Goal: Information Seeking & Learning: Learn about a topic

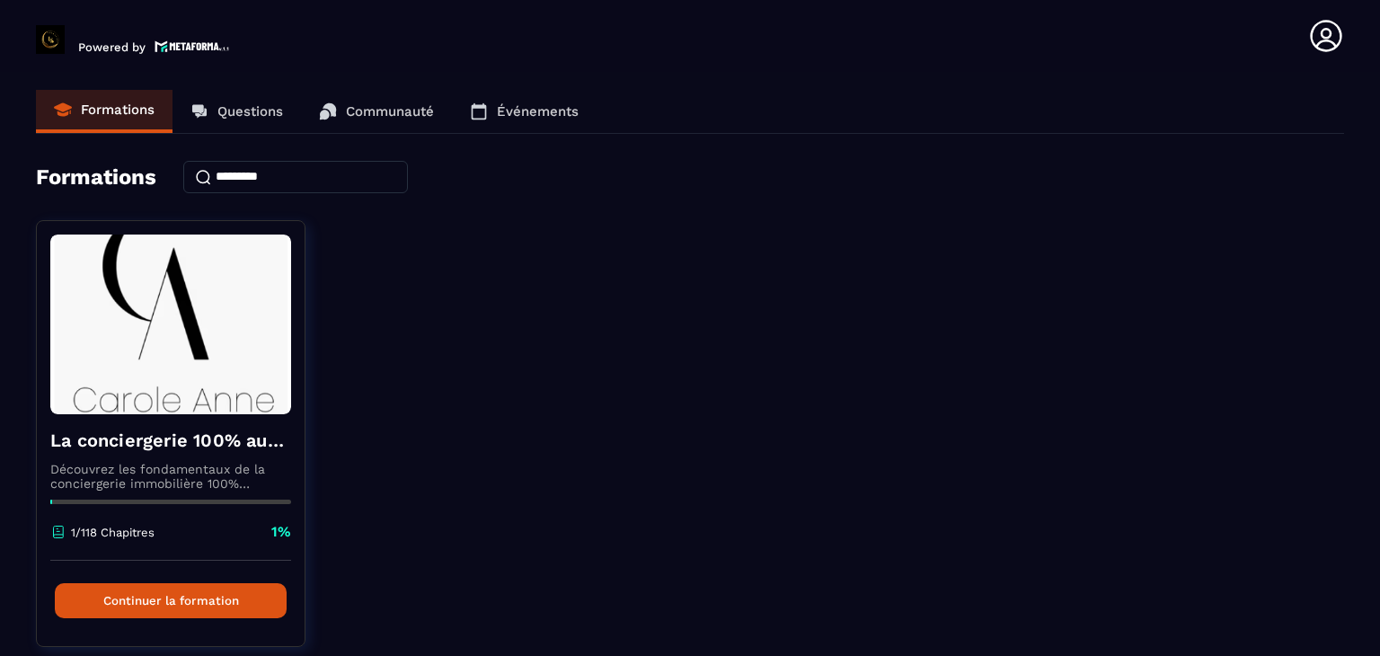
scroll to position [65, 0]
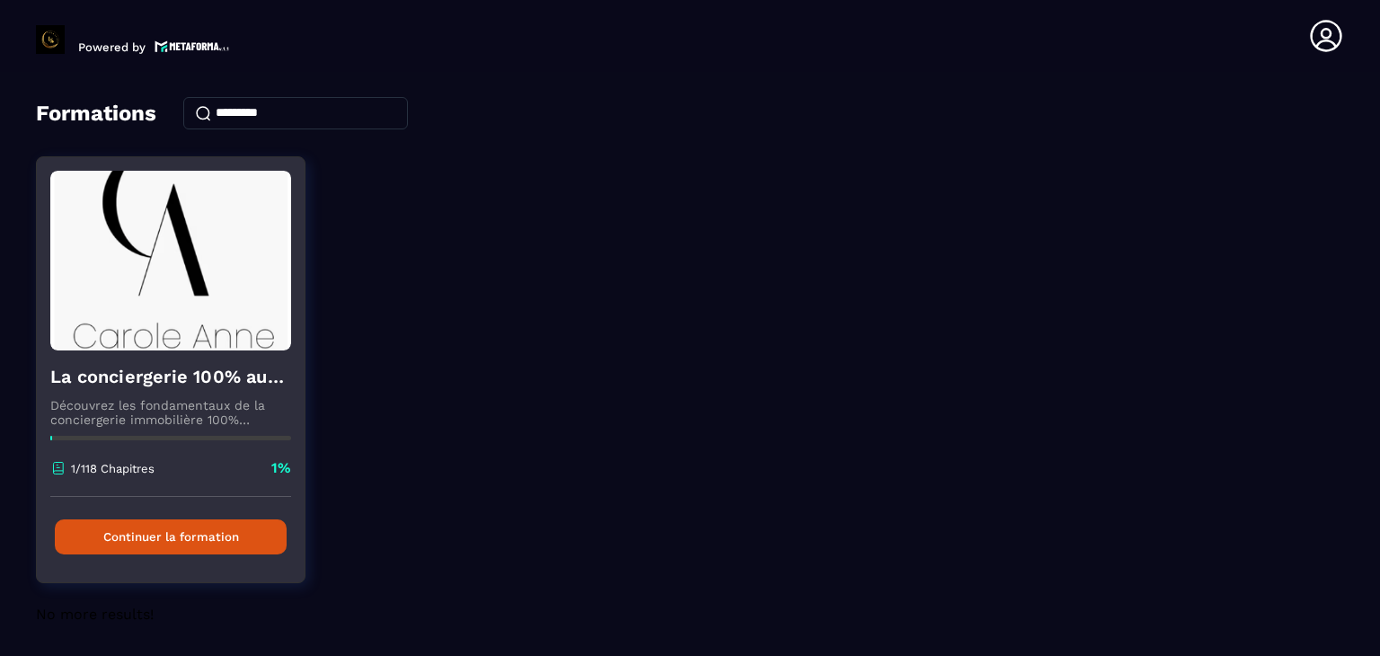
click at [191, 540] on button "Continuer la formation" at bounding box center [171, 536] width 232 height 35
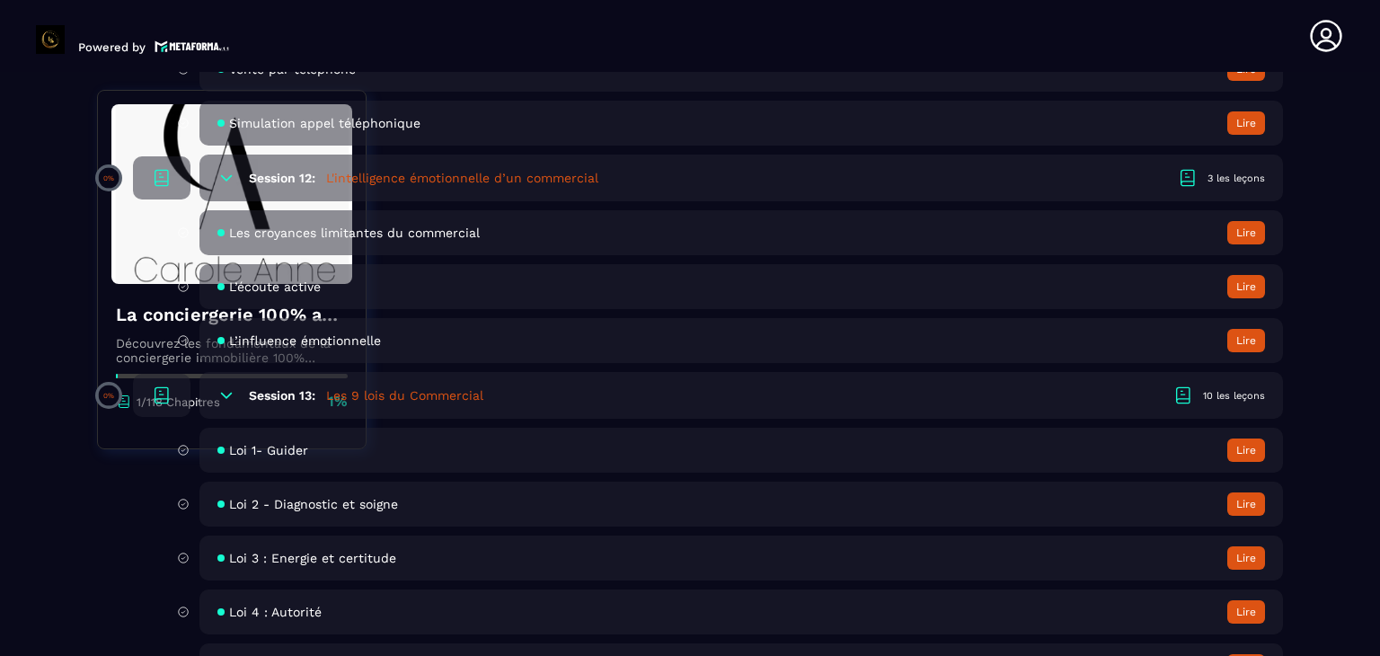
scroll to position [2443, 0]
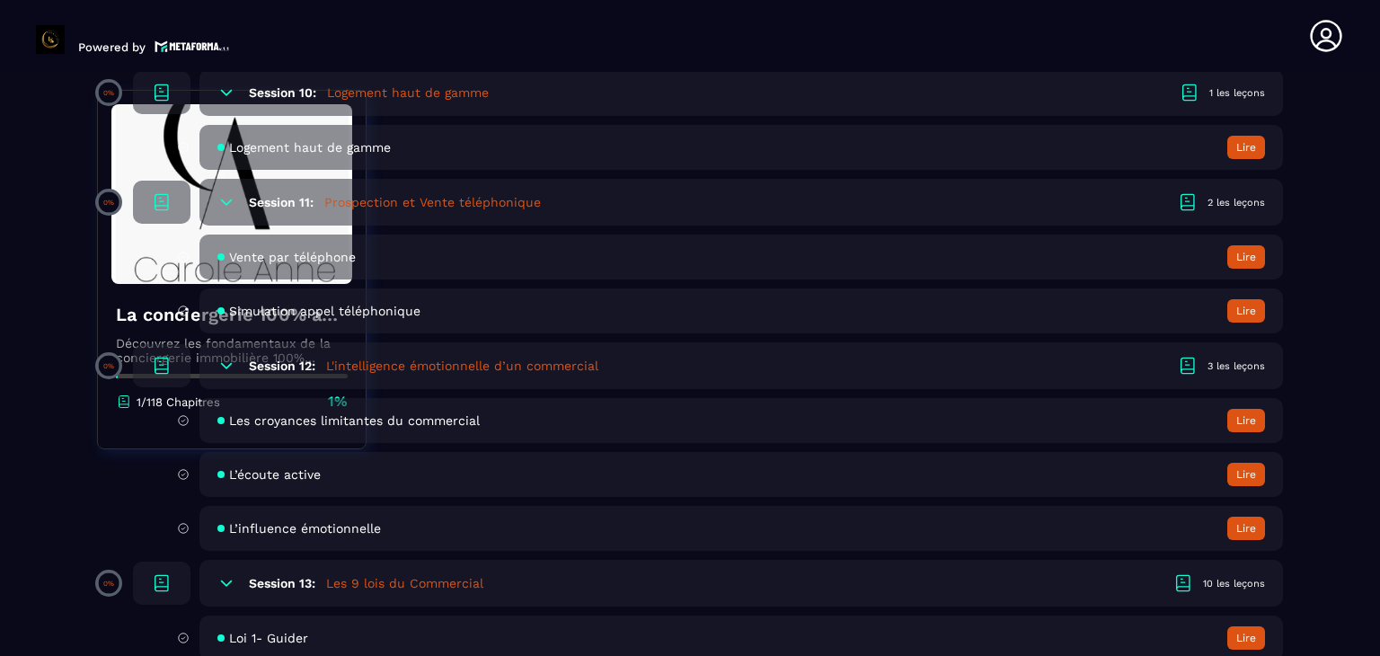
click at [227, 586] on icon at bounding box center [226, 583] width 11 height 5
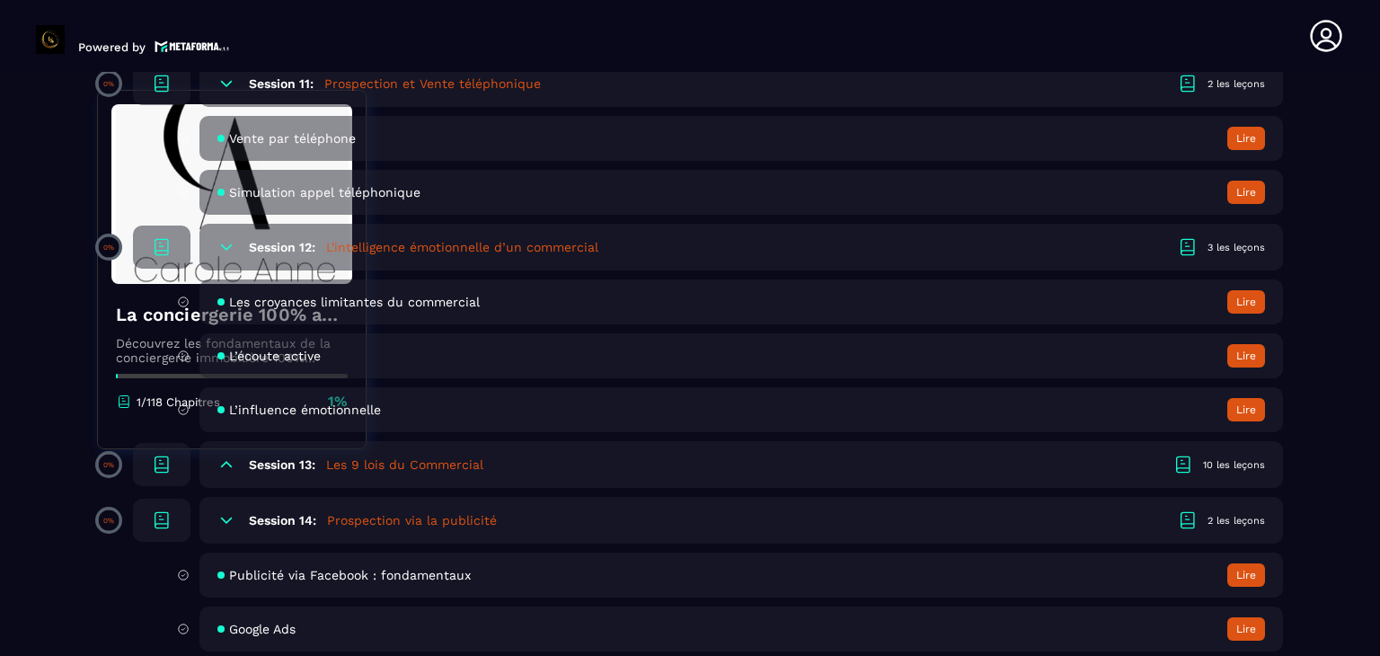
scroll to position [2561, 0]
click at [222, 529] on icon at bounding box center [226, 520] width 18 height 18
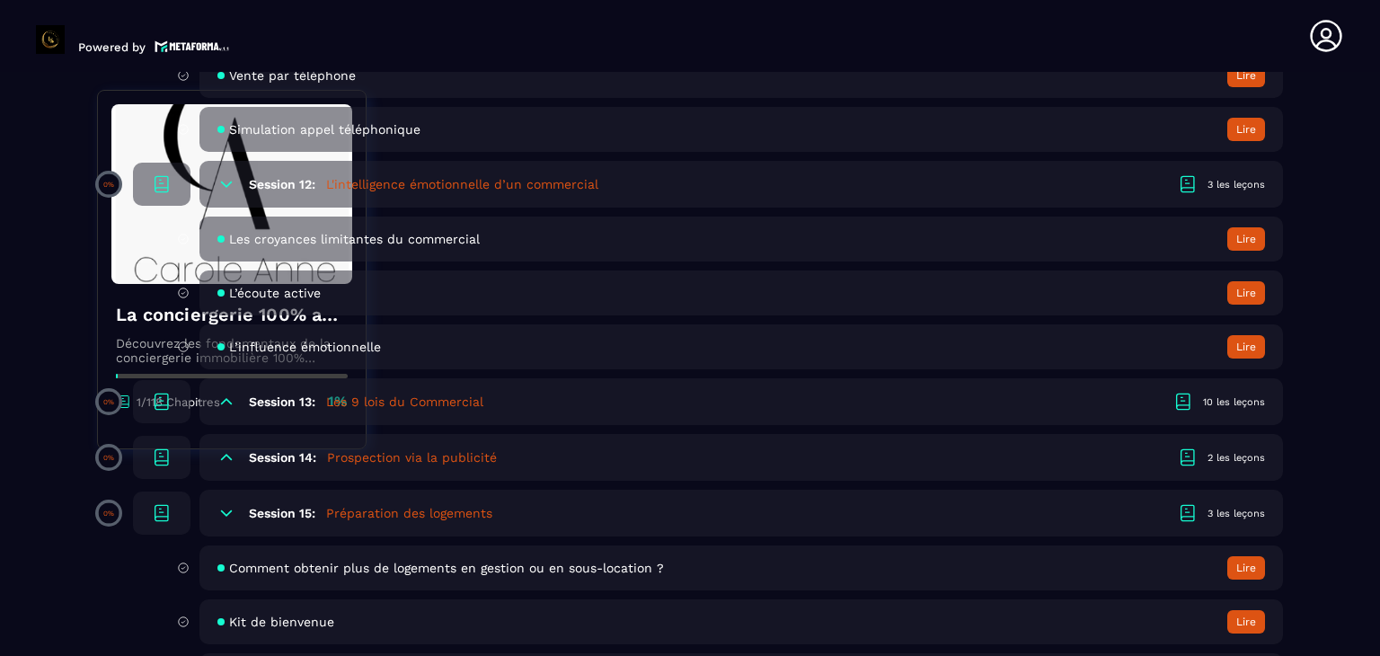
scroll to position [2623, 0]
click at [213, 533] on div "Session 15: Préparation des logements 3 les leçons" at bounding box center [742, 514] width 1084 height 47
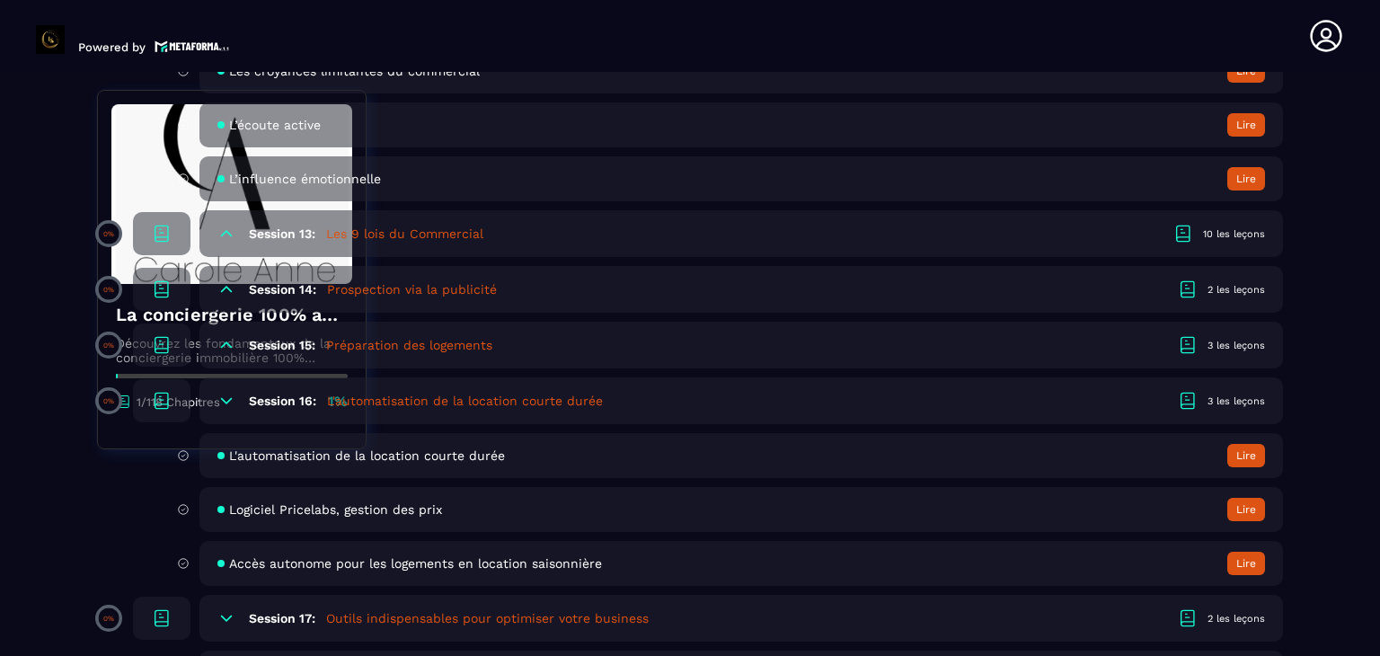
scroll to position [2688, 0]
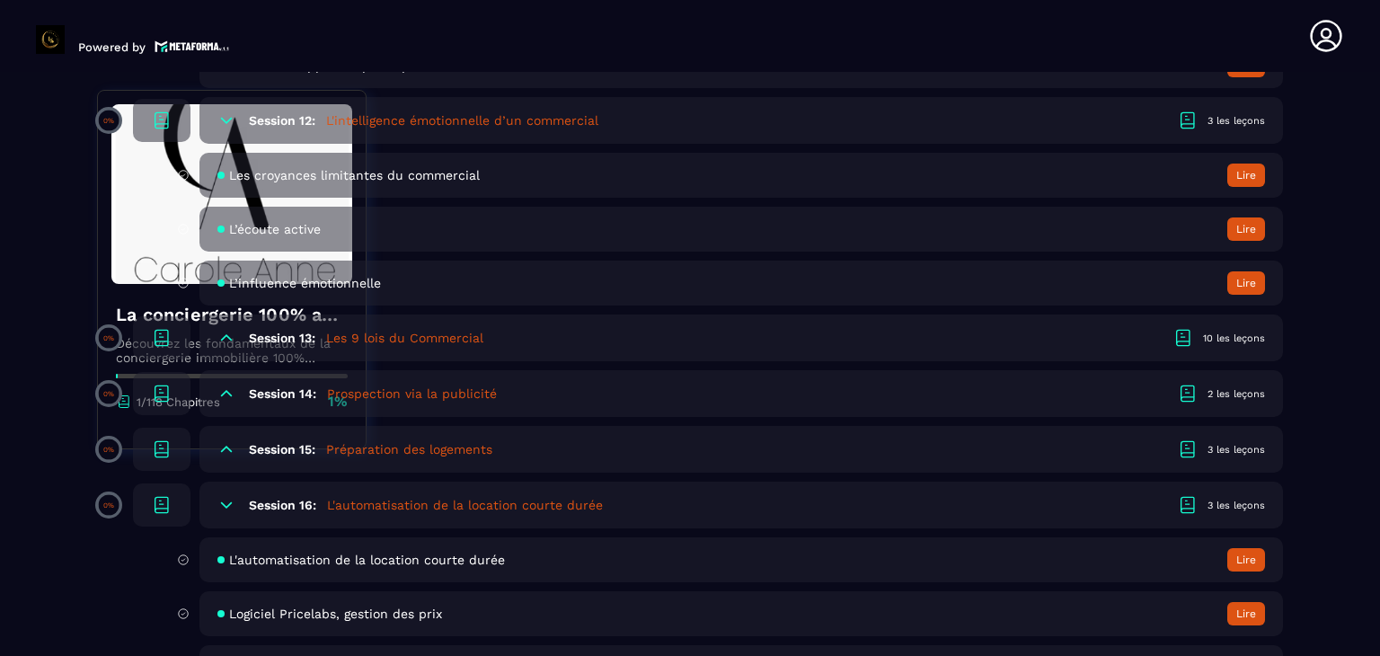
click at [230, 509] on icon at bounding box center [226, 505] width 18 height 18
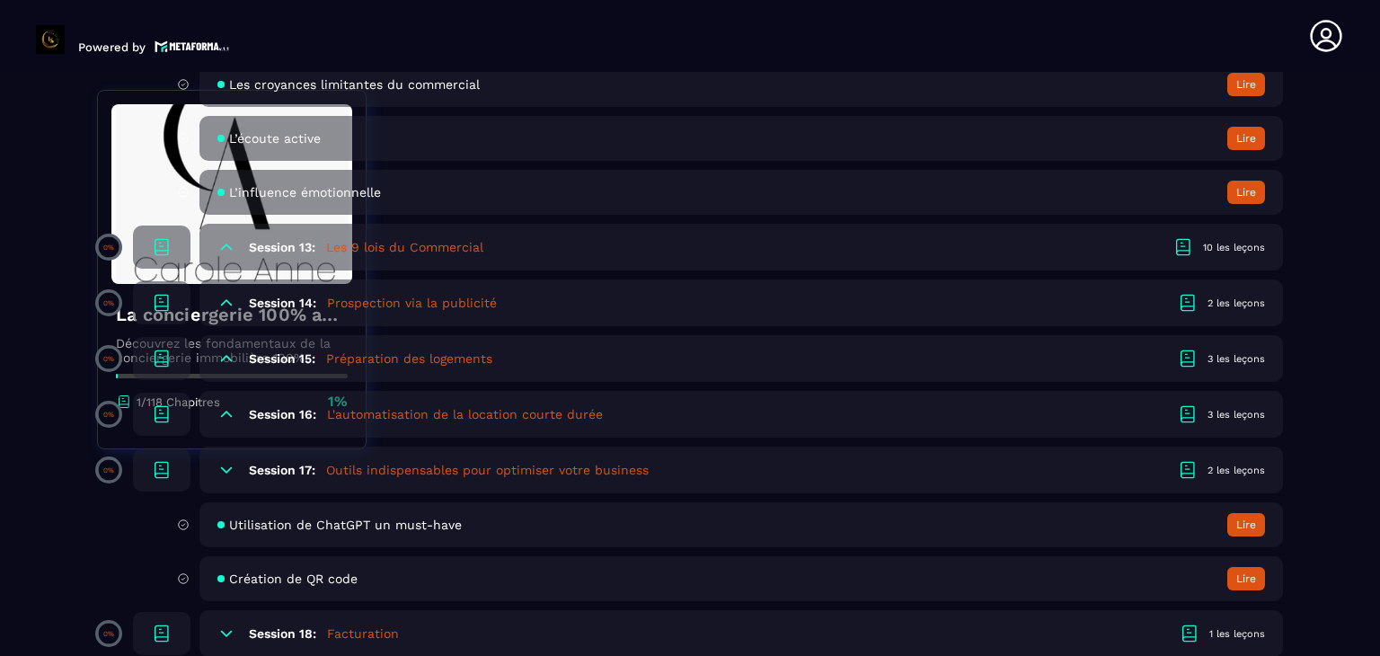
scroll to position [2780, 0]
click at [223, 471] on icon at bounding box center [226, 468] width 11 height 5
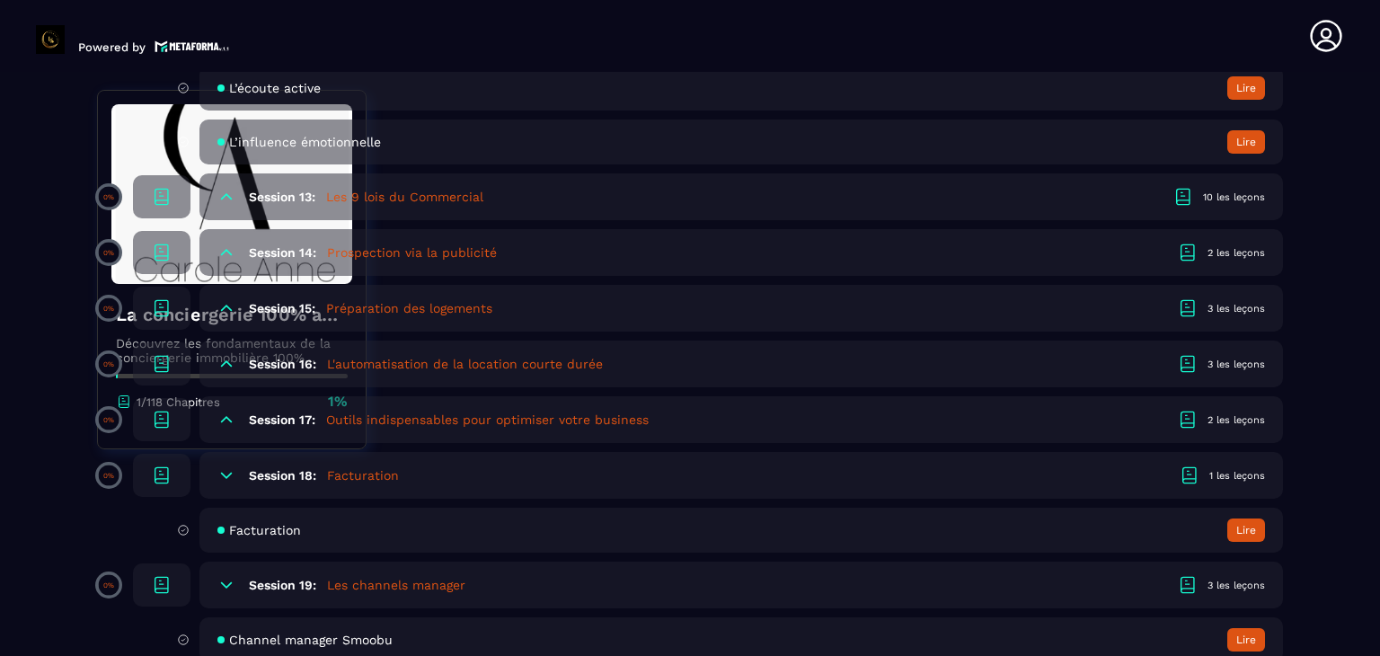
click at [223, 478] on icon at bounding box center [226, 475] width 18 height 18
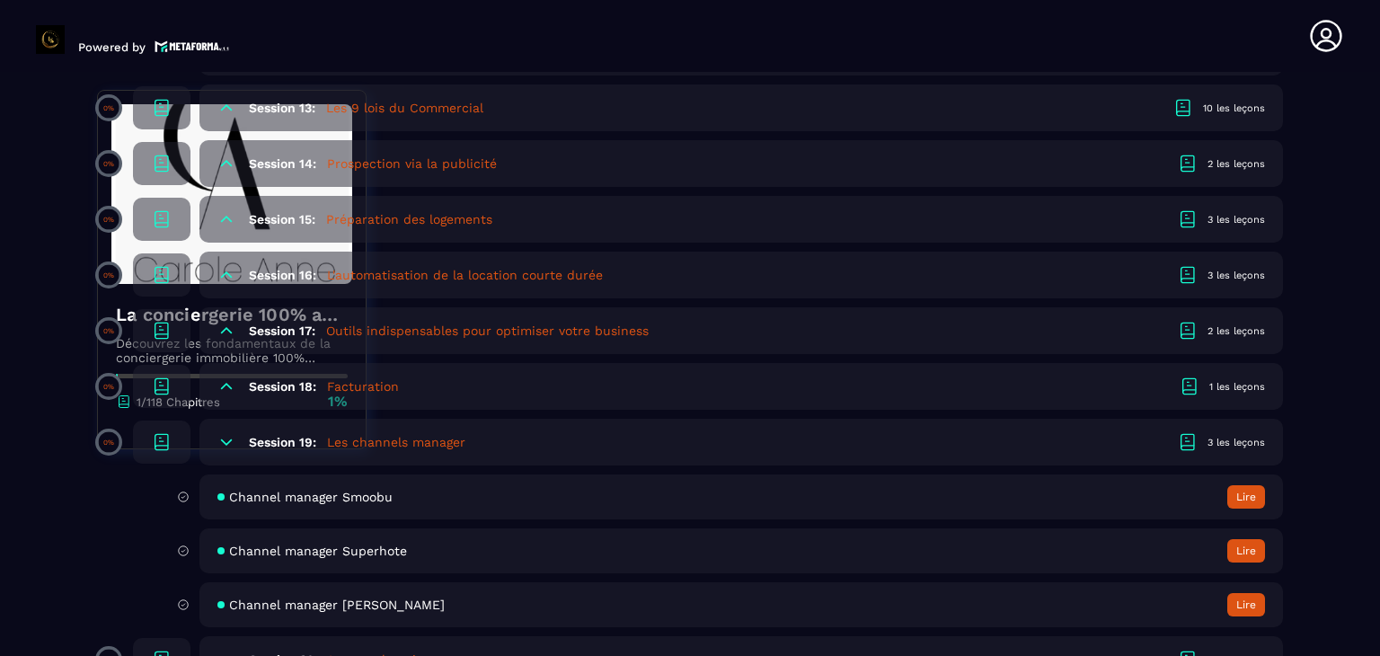
scroll to position [2926, 0]
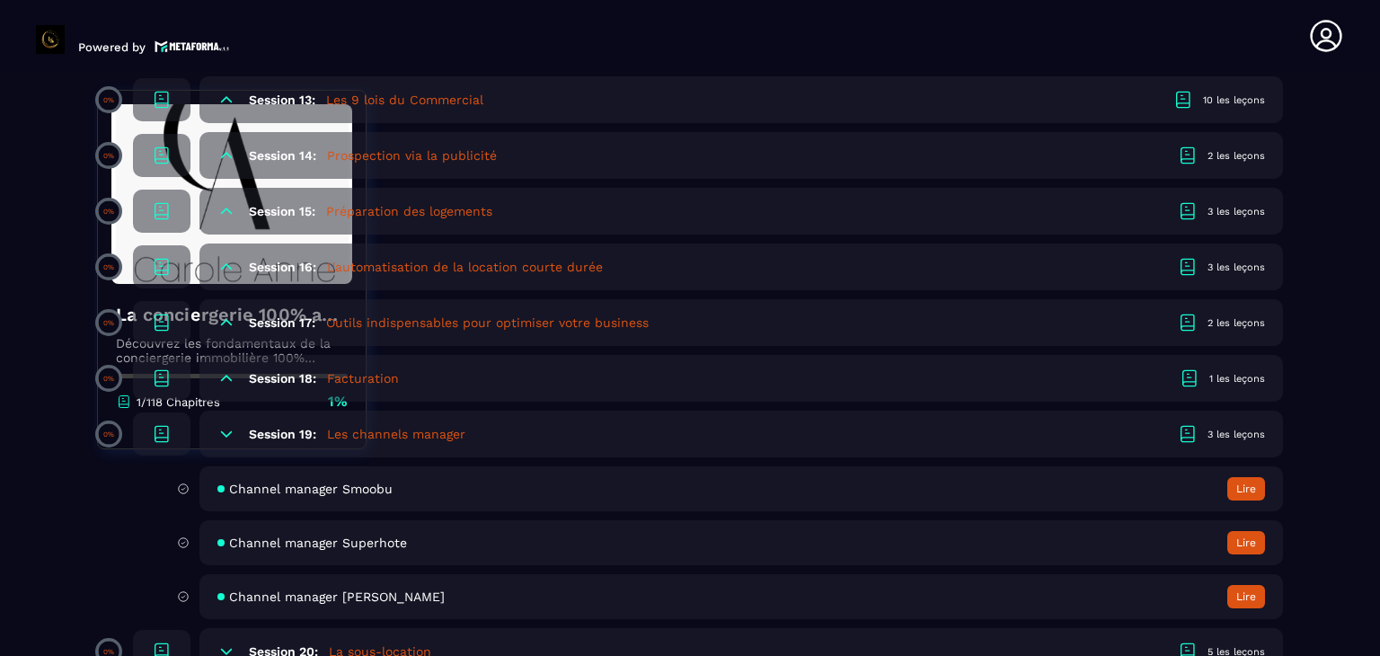
click at [226, 443] on icon at bounding box center [226, 434] width 18 height 18
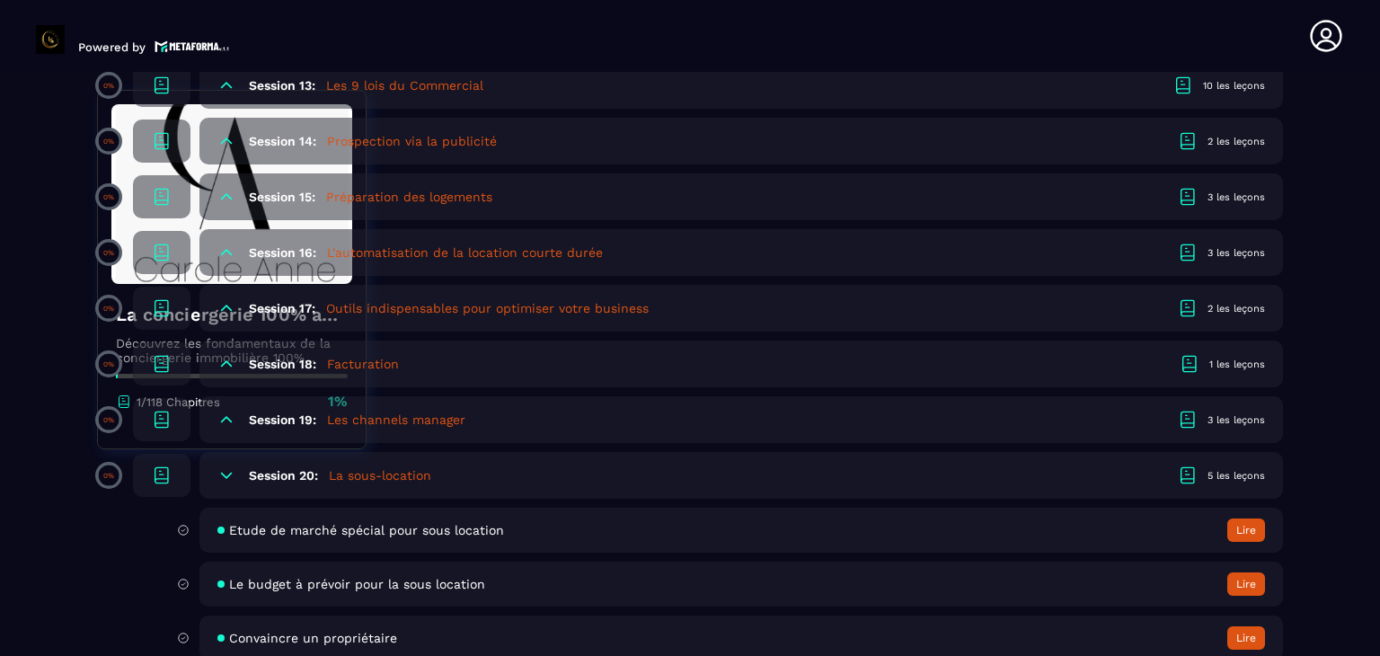
scroll to position [2922, 0]
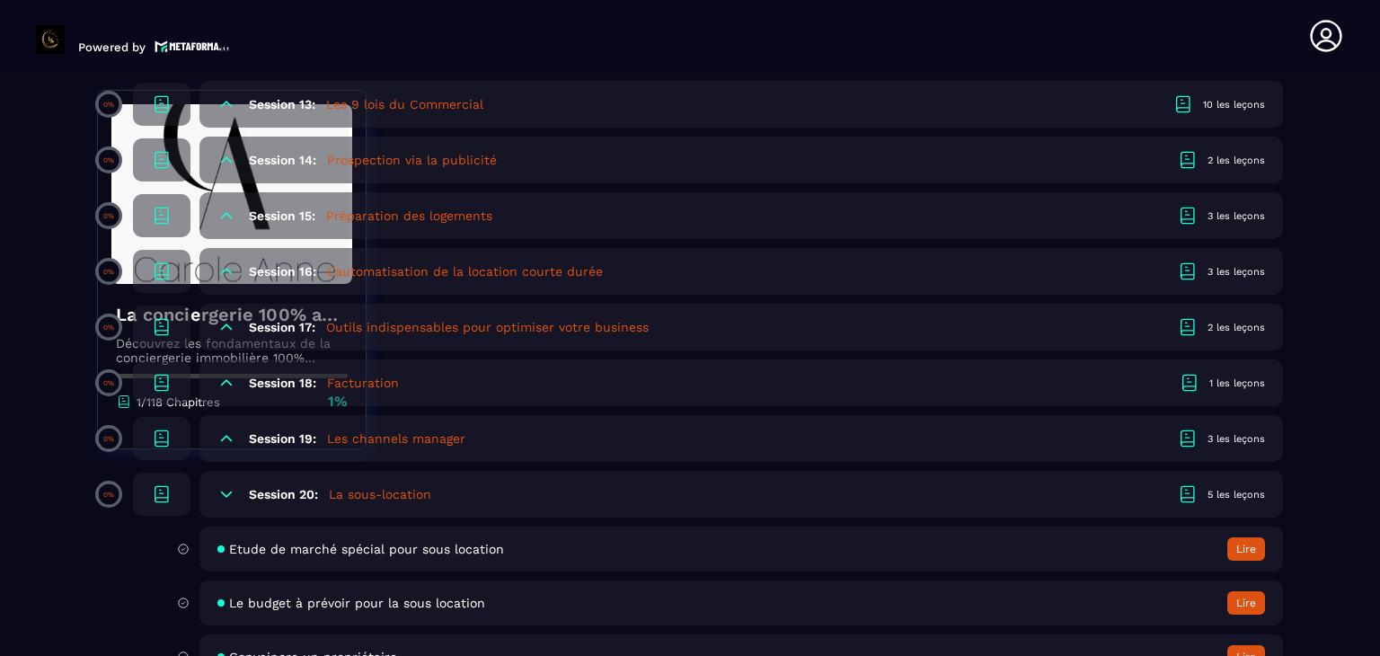
click at [222, 503] on icon at bounding box center [226, 494] width 18 height 18
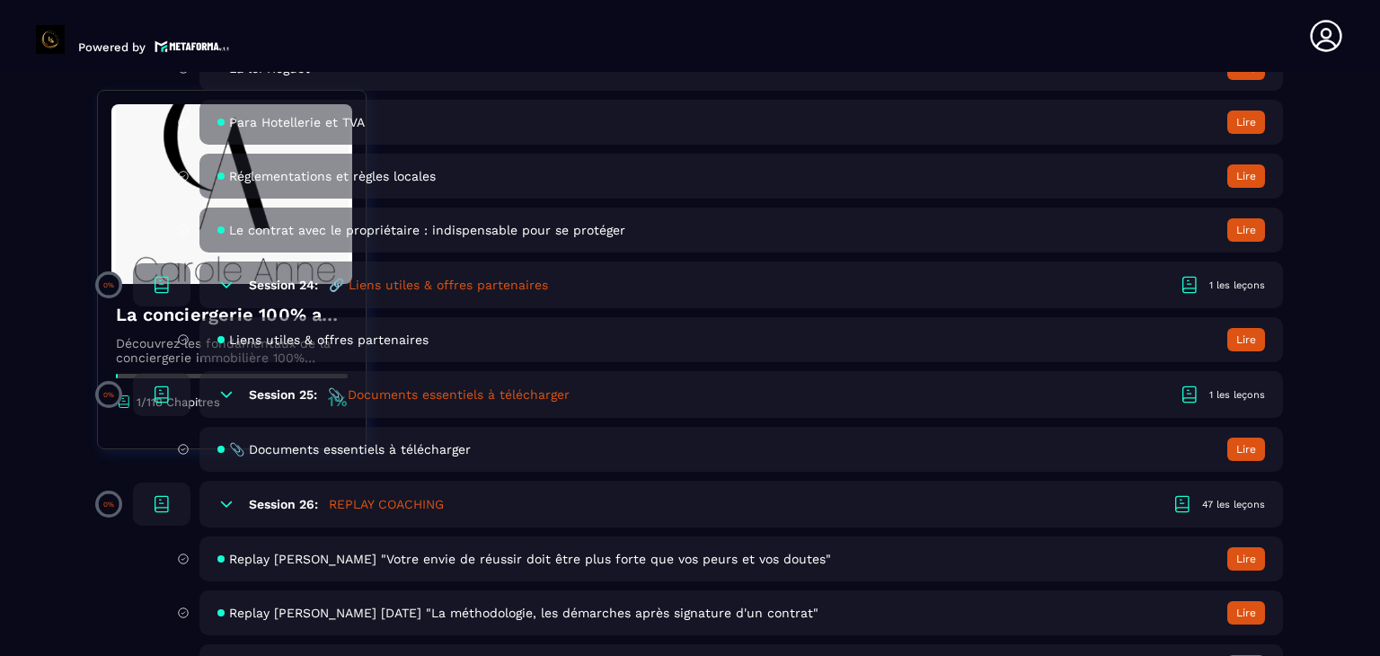
scroll to position [3837, 0]
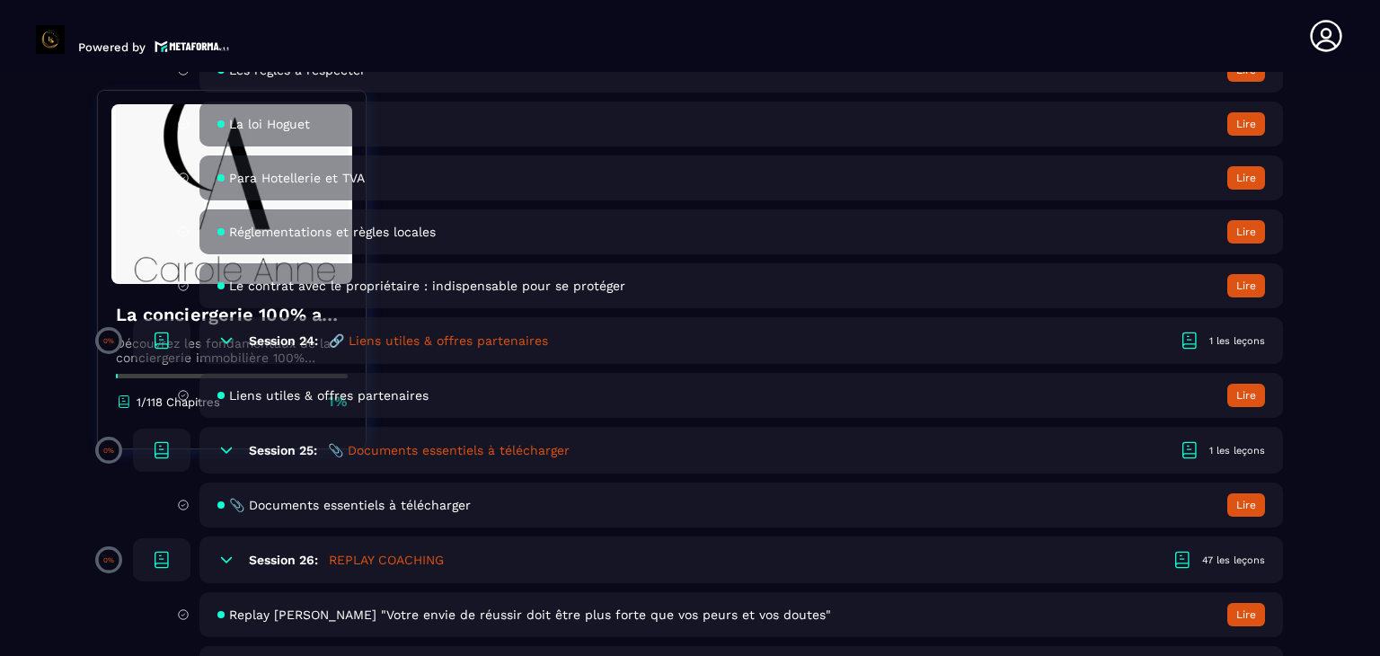
click at [369, 511] on span "📎 Documents essentiels à télécharger" at bounding box center [350, 505] width 242 height 14
click at [1255, 517] on button "Lire" at bounding box center [1247, 504] width 38 height 23
click at [368, 512] on span "📎 Documents essentiels à télécharger" at bounding box center [350, 505] width 242 height 14
click at [492, 447] on div "Session 25: 📎 Documents essentiels à télécharger 1 les leçons" at bounding box center [742, 450] width 1084 height 47
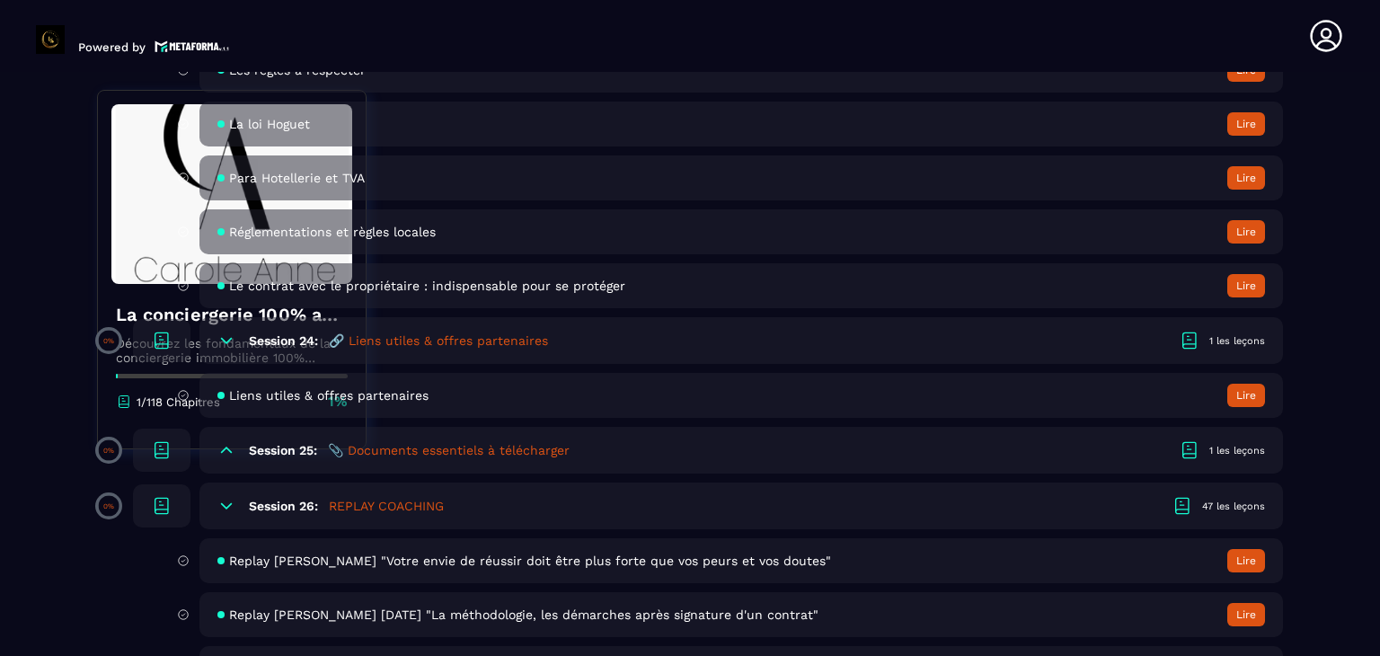
click at [505, 454] on div "Session 25: 📎 Documents essentiels à télécharger 1 les leçons" at bounding box center [742, 450] width 1084 height 47
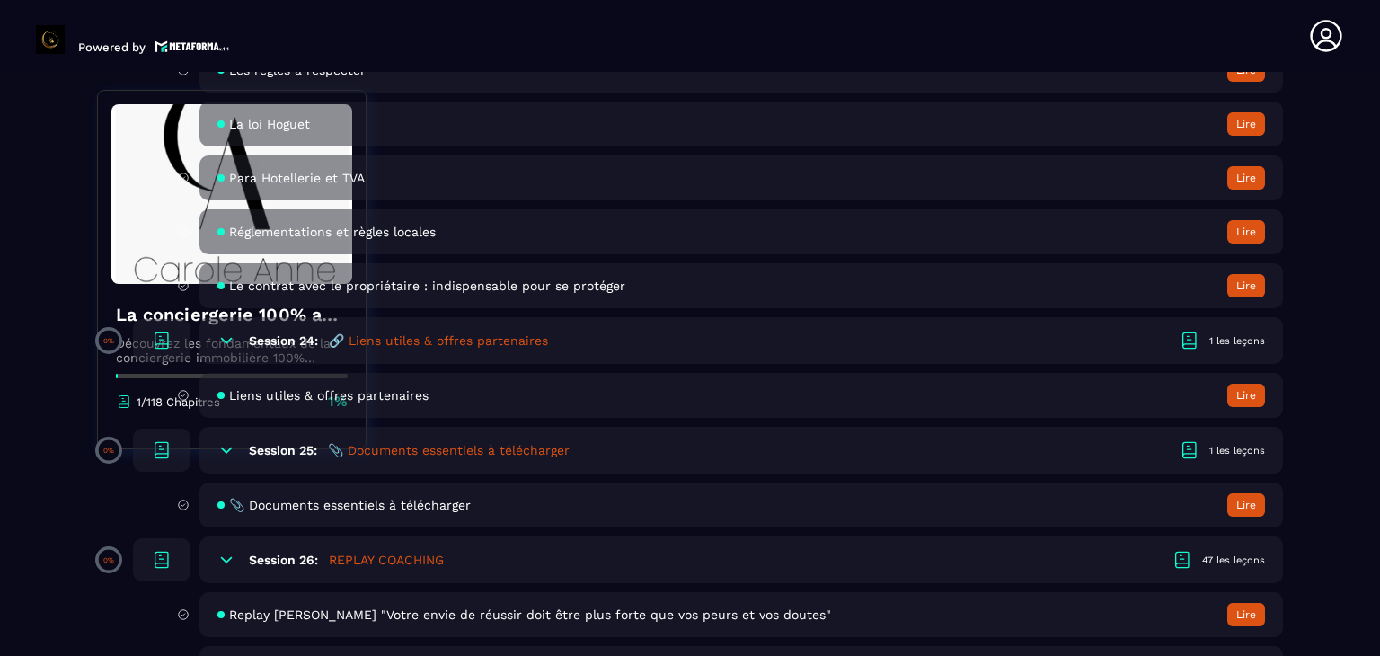
click at [216, 522] on div "📎 Documents essentiels à télécharger Lire" at bounding box center [742, 505] width 1084 height 45
click at [284, 512] on span "📎 Documents essentiels à télécharger" at bounding box center [350, 505] width 242 height 14
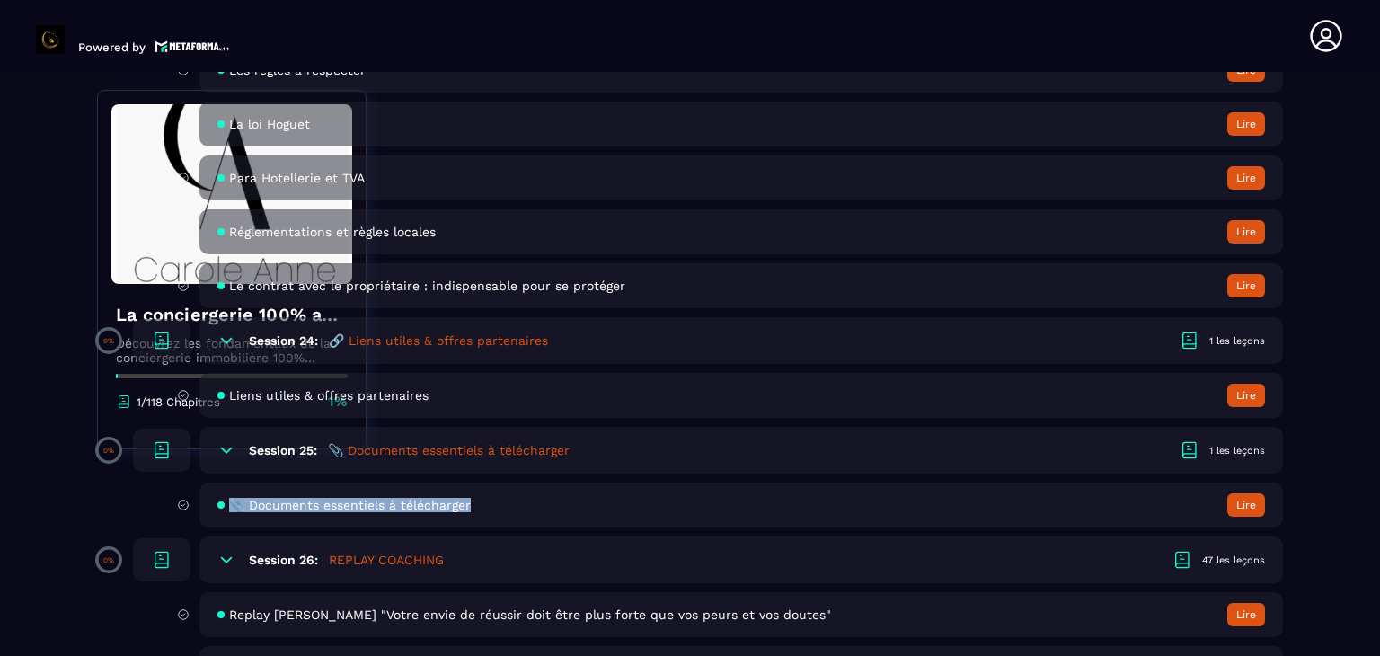
click at [284, 512] on span "📎 Documents essentiels à télécharger" at bounding box center [350, 505] width 242 height 14
click at [1251, 517] on button "Lire" at bounding box center [1247, 504] width 38 height 23
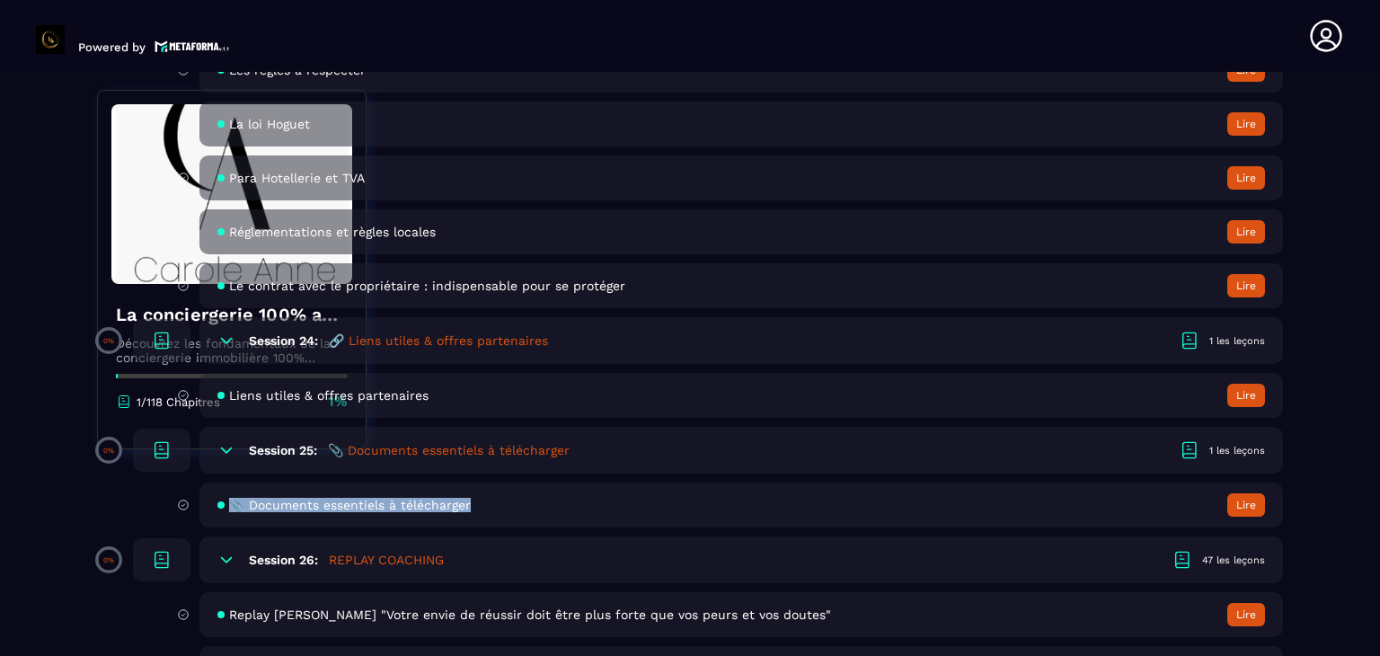
click at [1251, 517] on button "Lire" at bounding box center [1247, 504] width 38 height 23
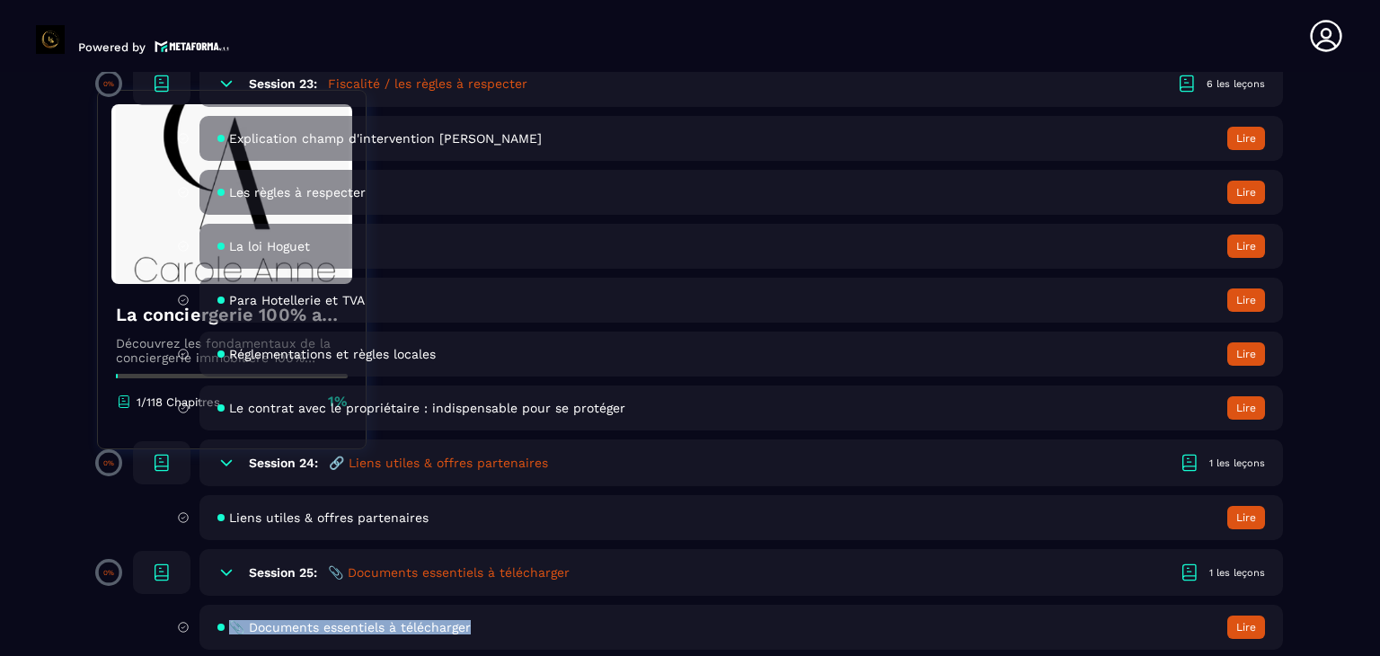
scroll to position [3713, 0]
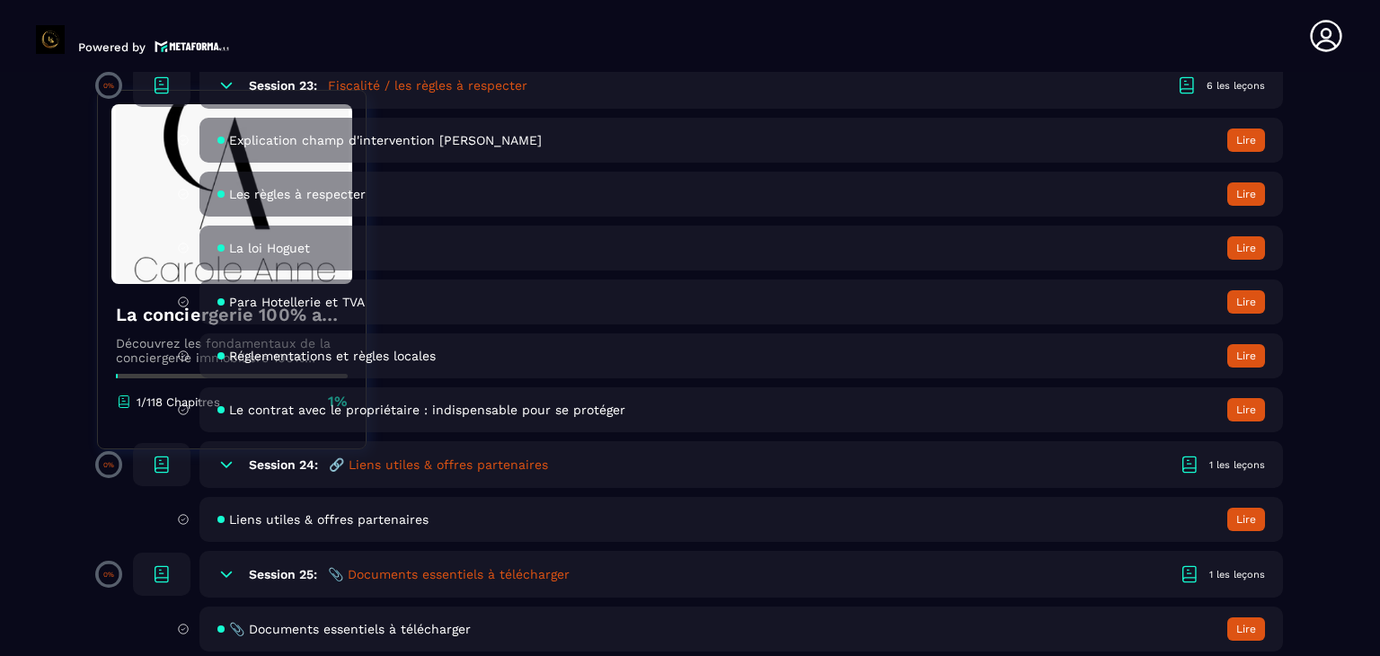
click at [117, 402] on icon at bounding box center [124, 402] width 16 height 16
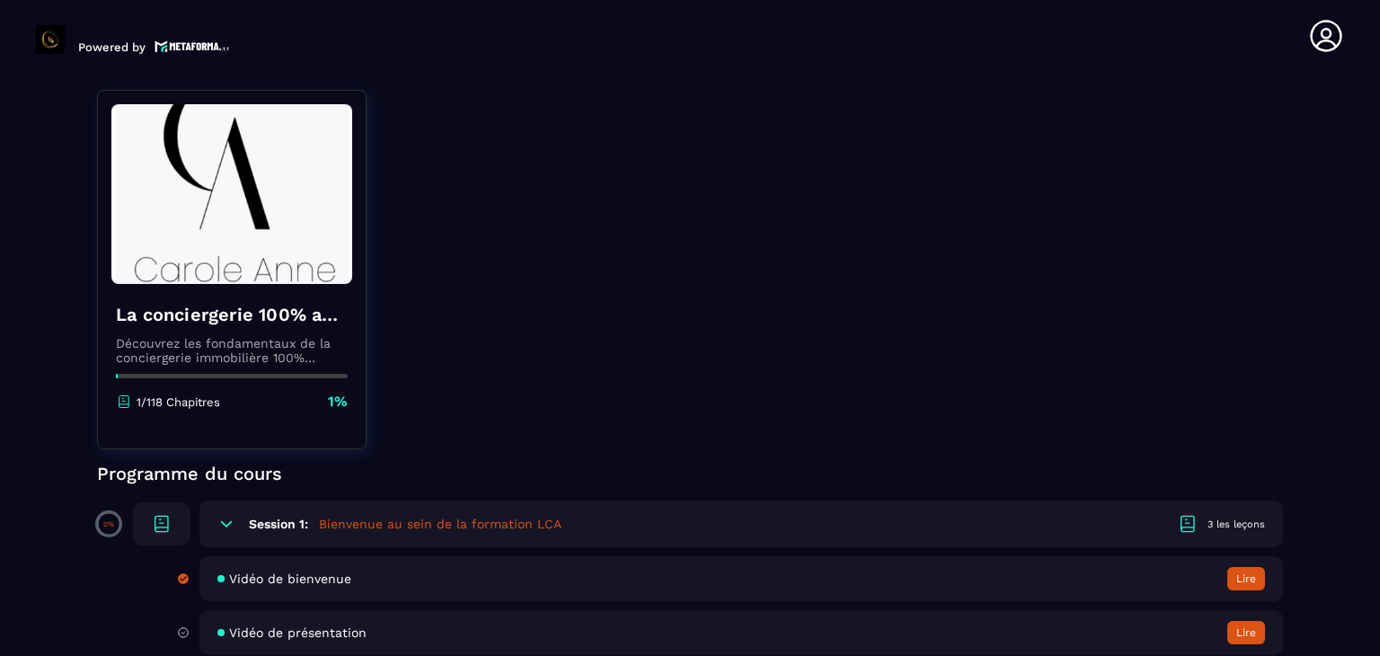
scroll to position [208, 0]
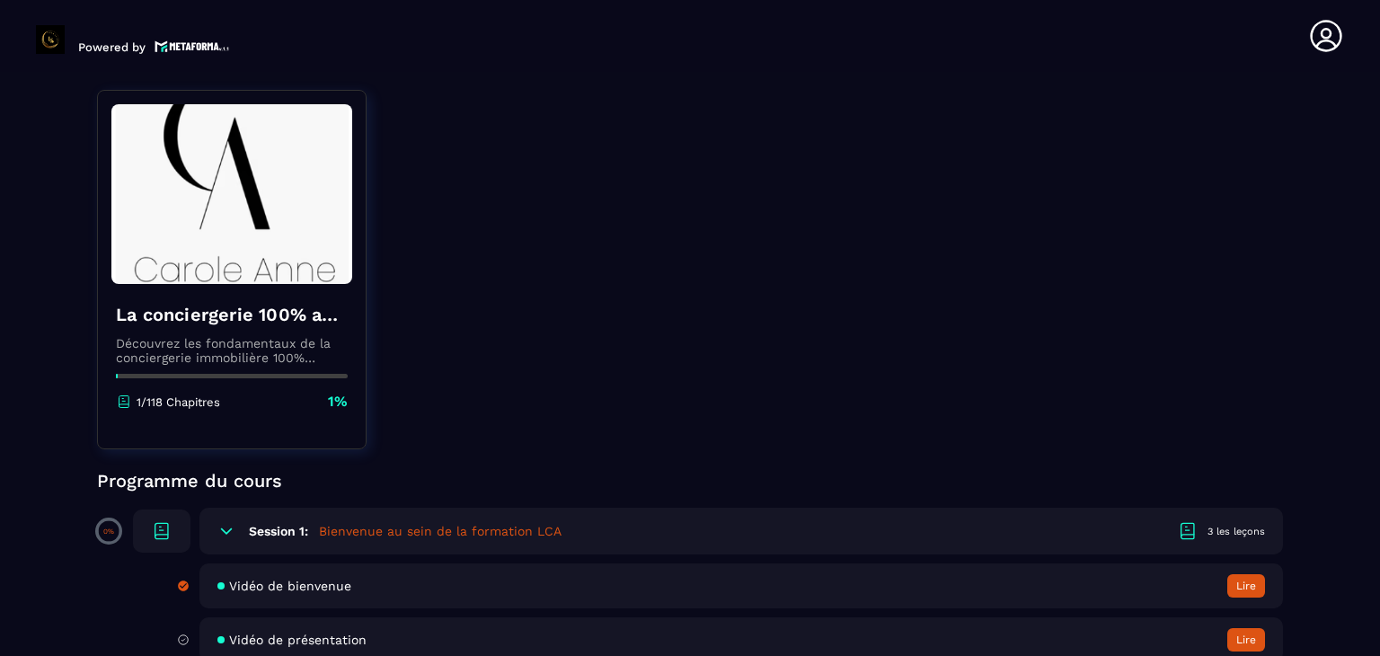
click at [103, 536] on span at bounding box center [109, 531] width 21 height 21
click at [180, 513] on div at bounding box center [162, 531] width 58 height 43
click at [168, 524] on icon at bounding box center [161, 529] width 13 height 13
click at [1246, 593] on button "Lire" at bounding box center [1247, 585] width 38 height 23
click at [1240, 586] on button "Lire" at bounding box center [1247, 585] width 38 height 23
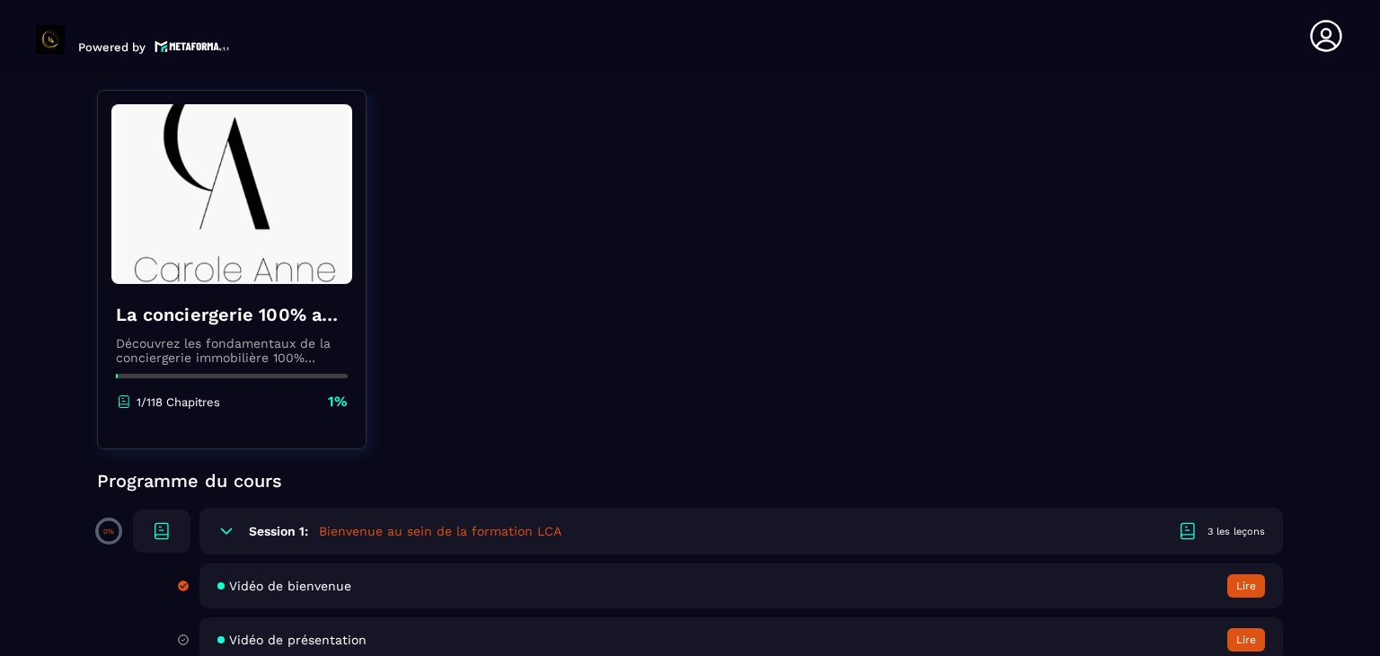
click at [1240, 586] on button "Lire" at bounding box center [1247, 585] width 38 height 23
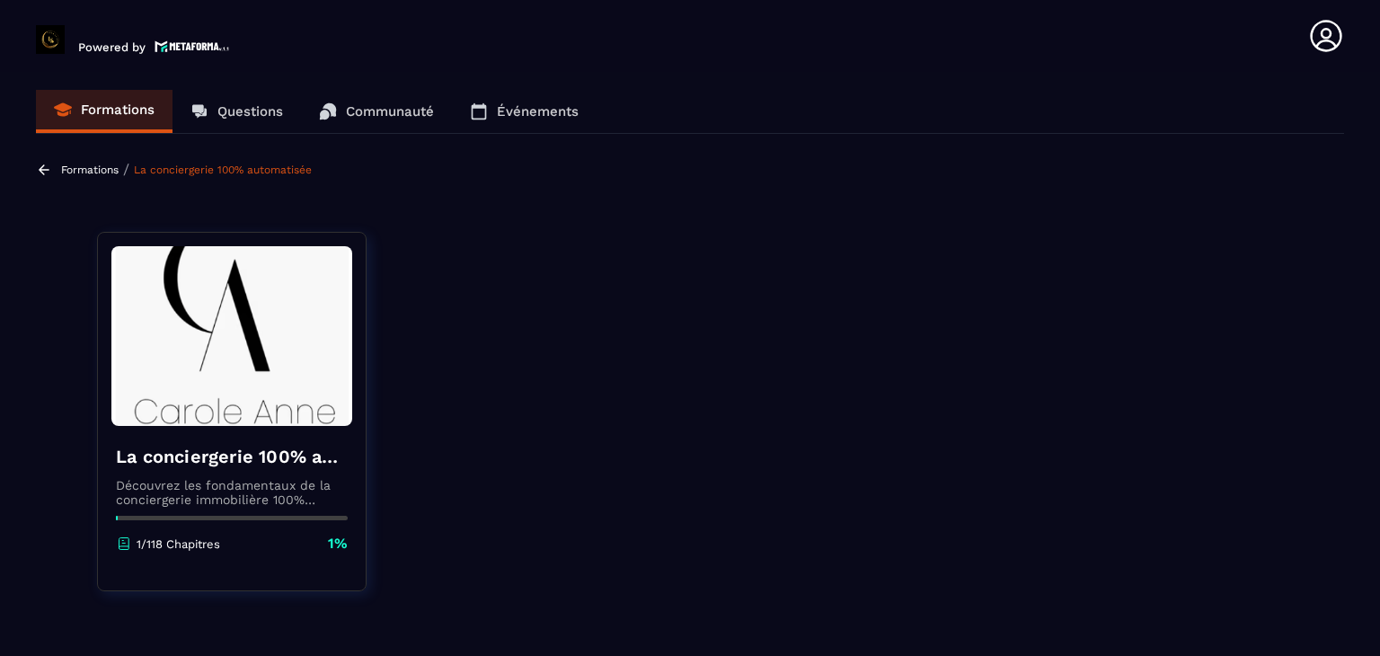
click at [70, 168] on p "Formations" at bounding box center [90, 170] width 58 height 13
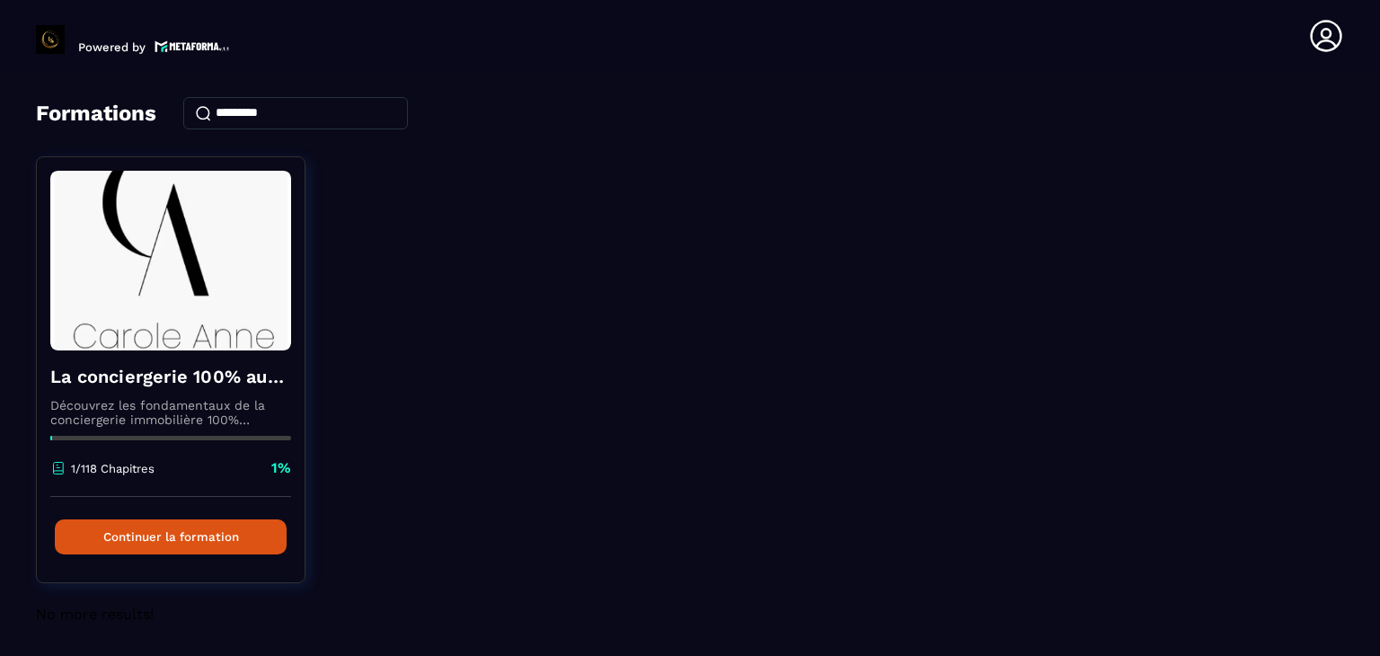
scroll to position [65, 0]
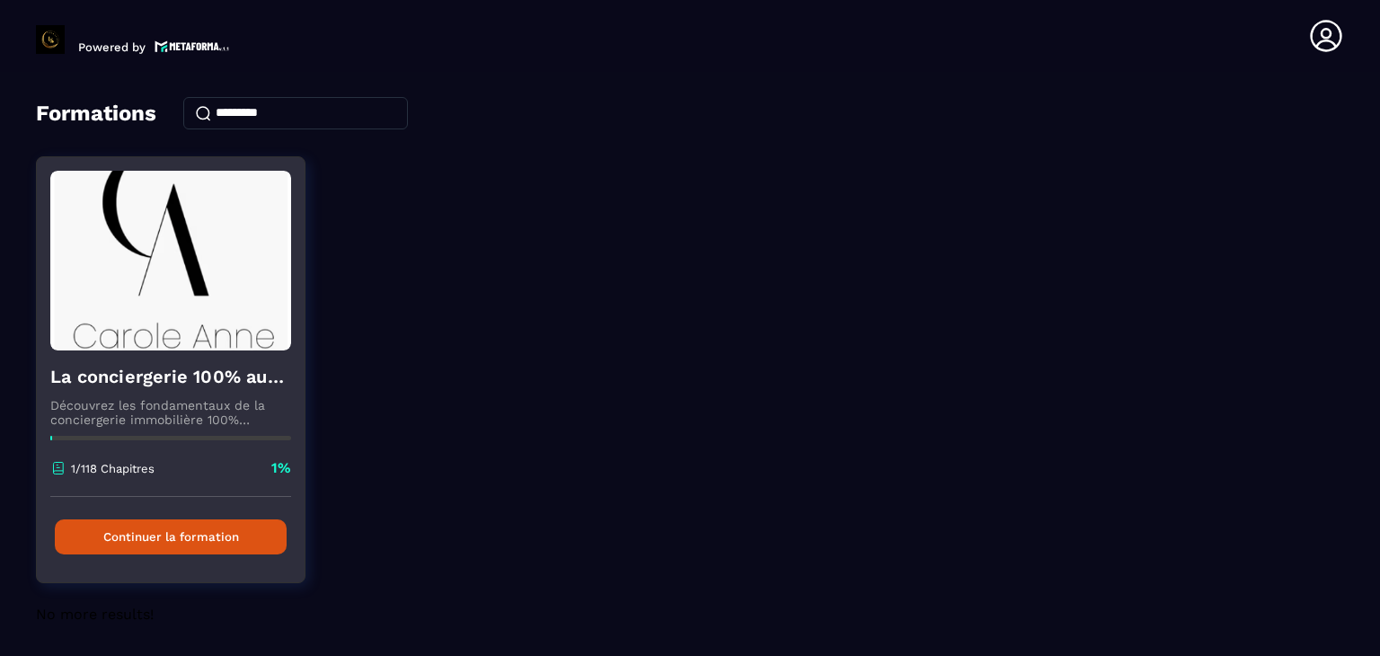
click at [161, 518] on div "Continuer la formation" at bounding box center [171, 537] width 268 height 80
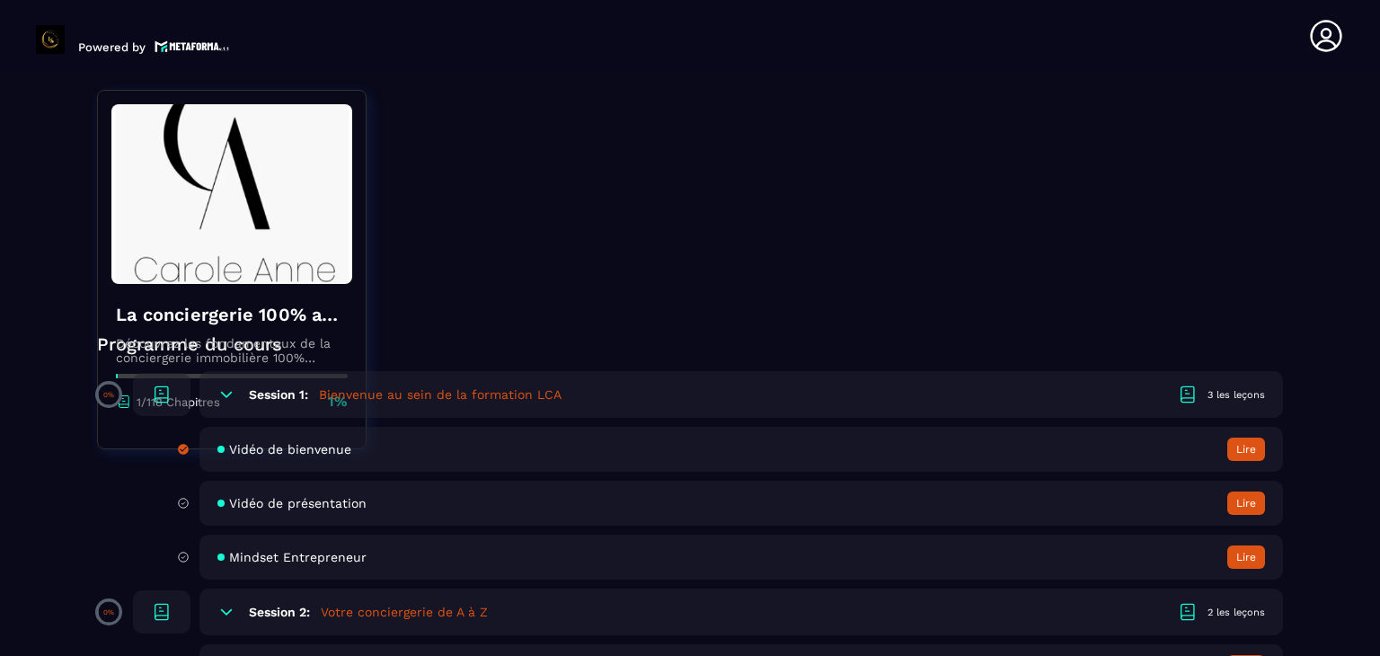
scroll to position [368, 0]
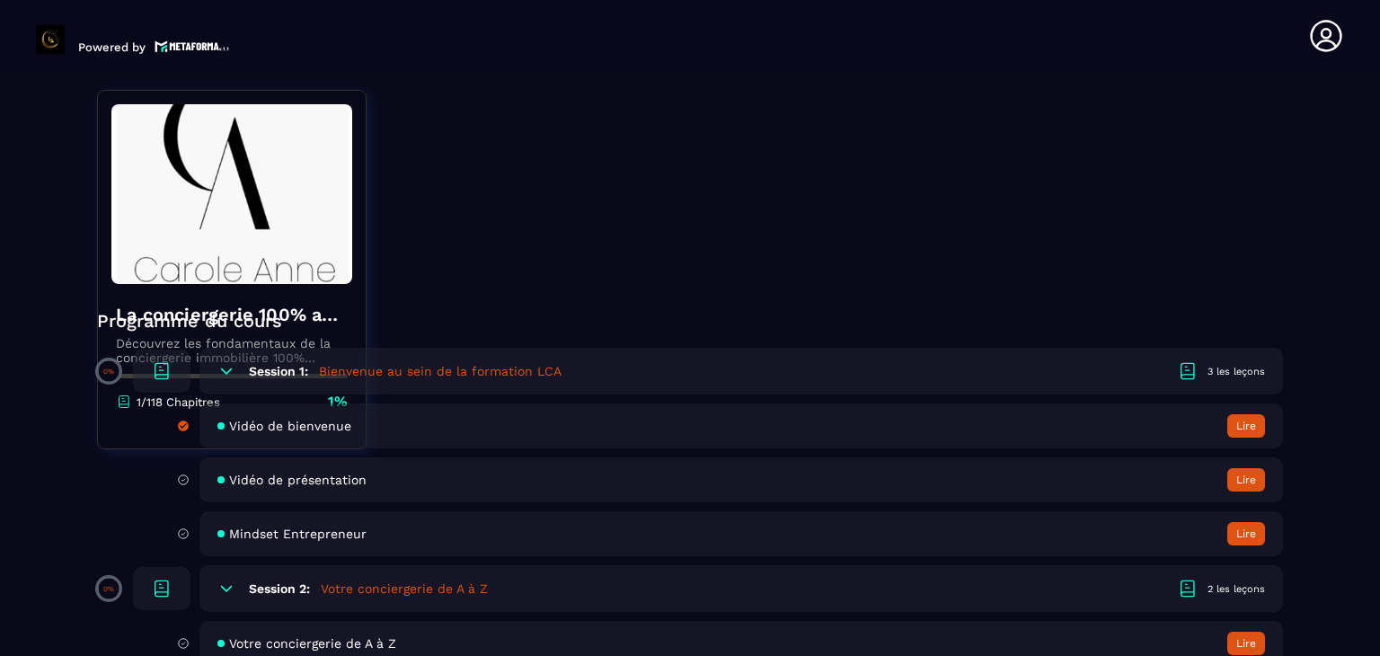
click at [1235, 368] on div "3 les leçons" at bounding box center [1237, 371] width 58 height 13
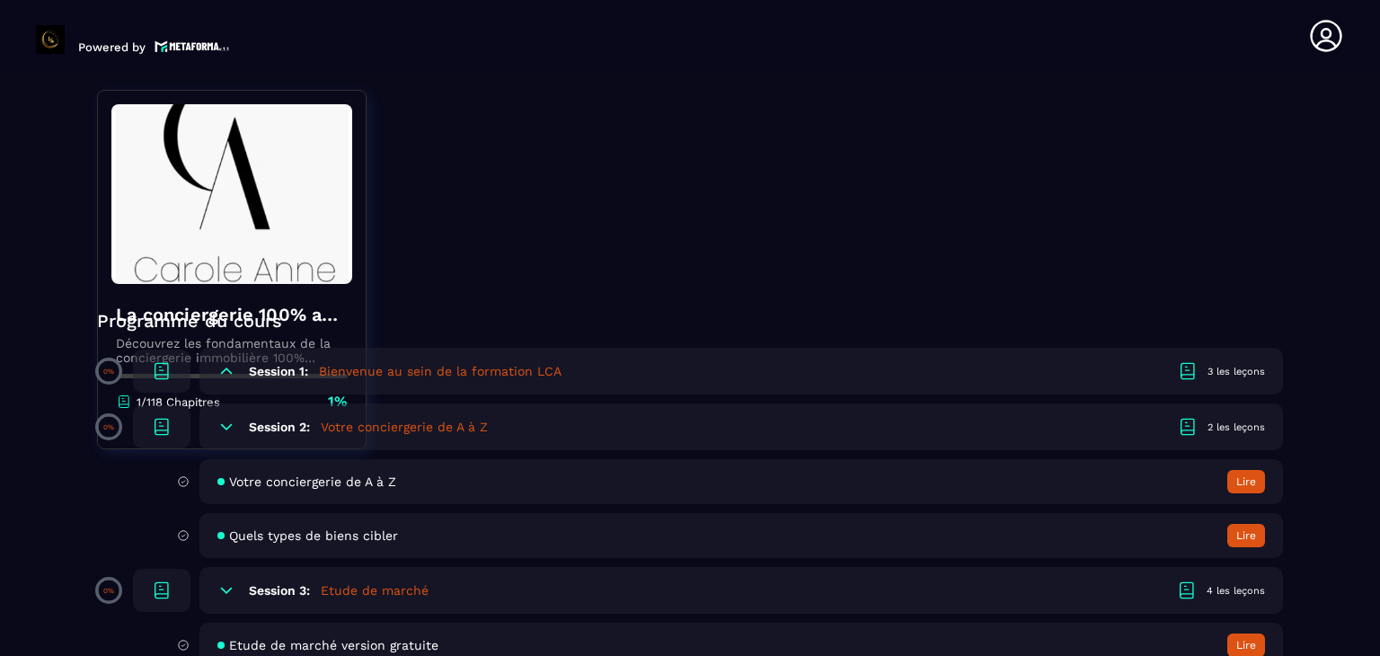
click at [1235, 368] on div "3 les leçons" at bounding box center [1237, 371] width 58 height 13
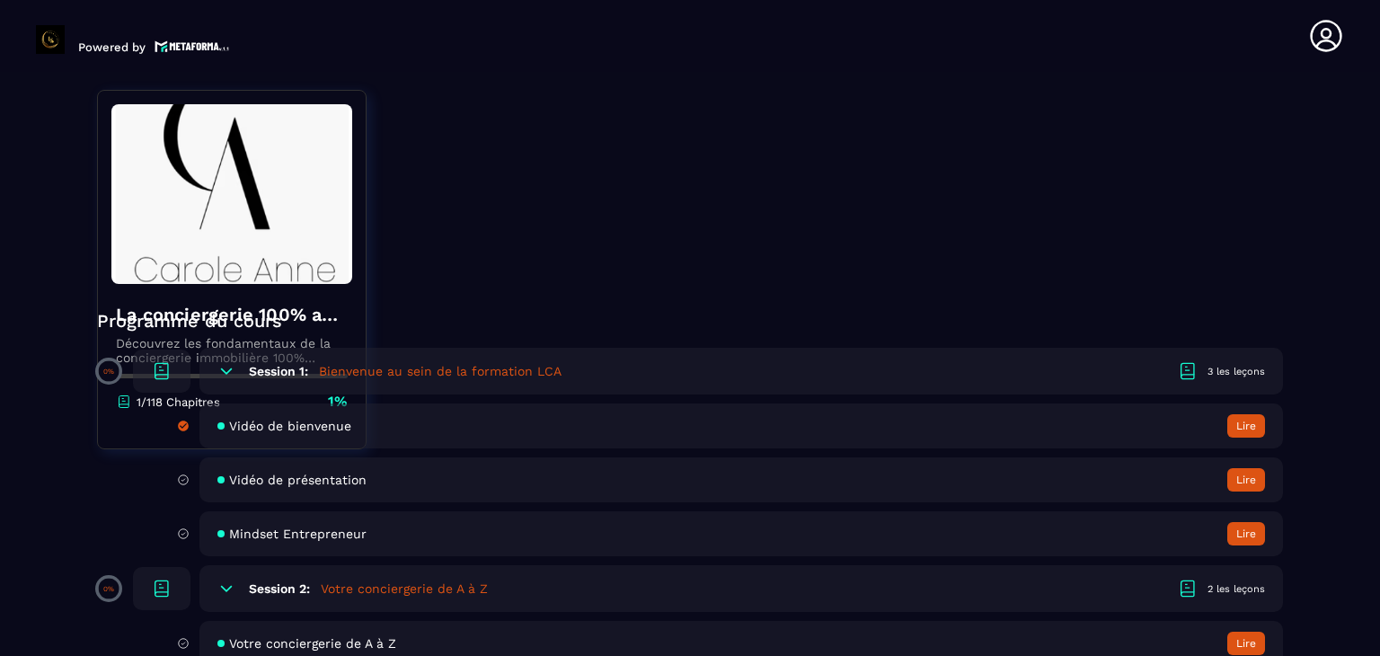
click at [288, 421] on span "Vidéo de bienvenue" at bounding box center [290, 426] width 122 height 14
click at [269, 369] on h6 "Session 1:" at bounding box center [278, 371] width 59 height 14
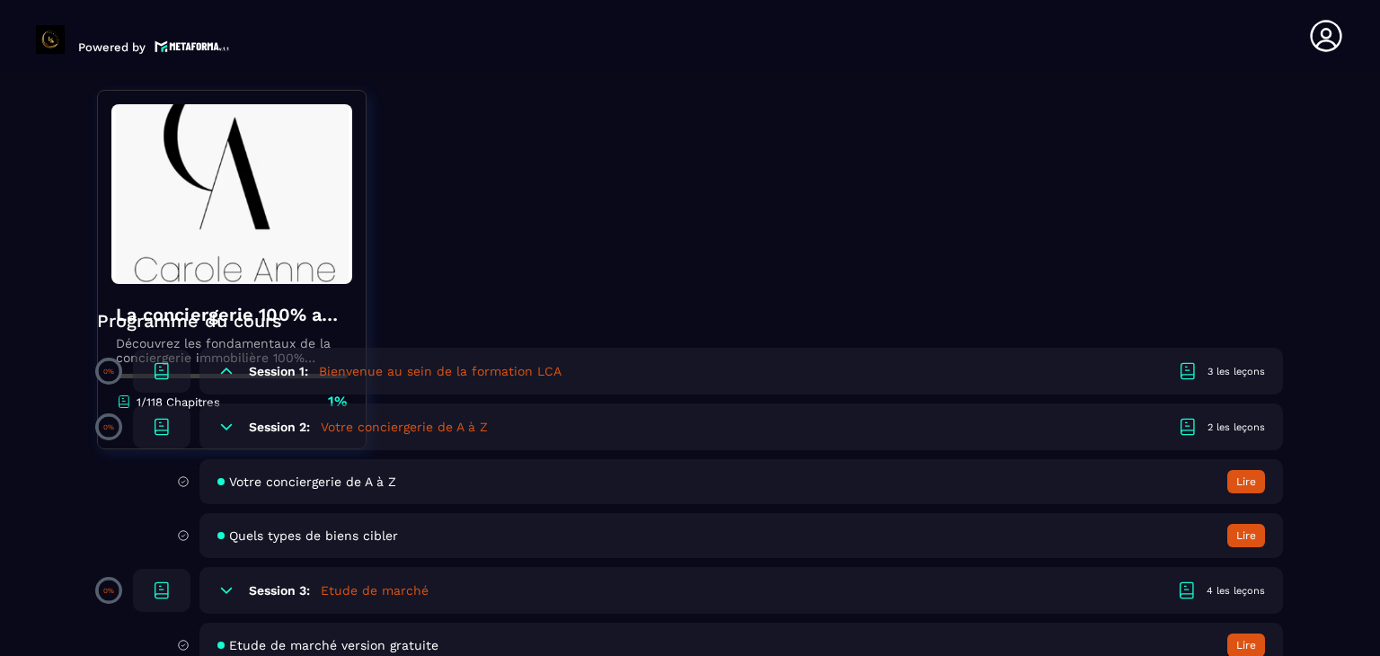
click at [269, 369] on h6 "Session 1:" at bounding box center [278, 371] width 59 height 14
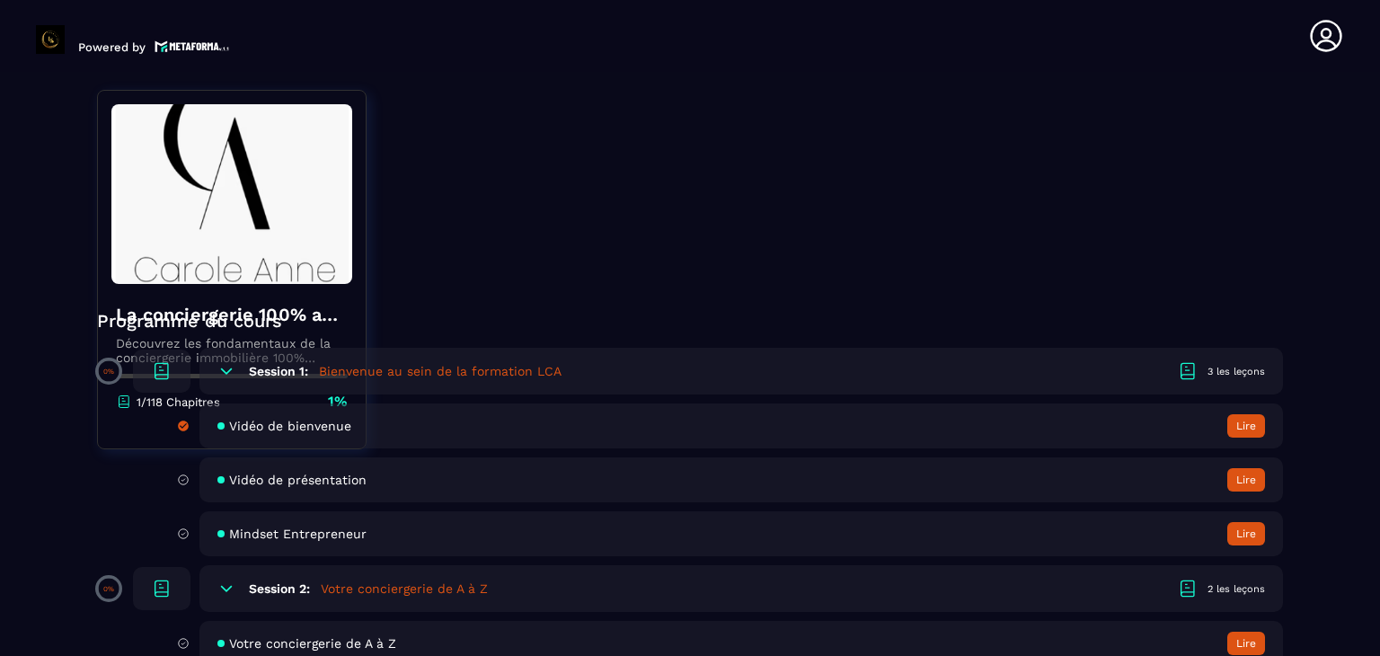
click at [269, 369] on h6 "Session 1:" at bounding box center [278, 371] width 59 height 14
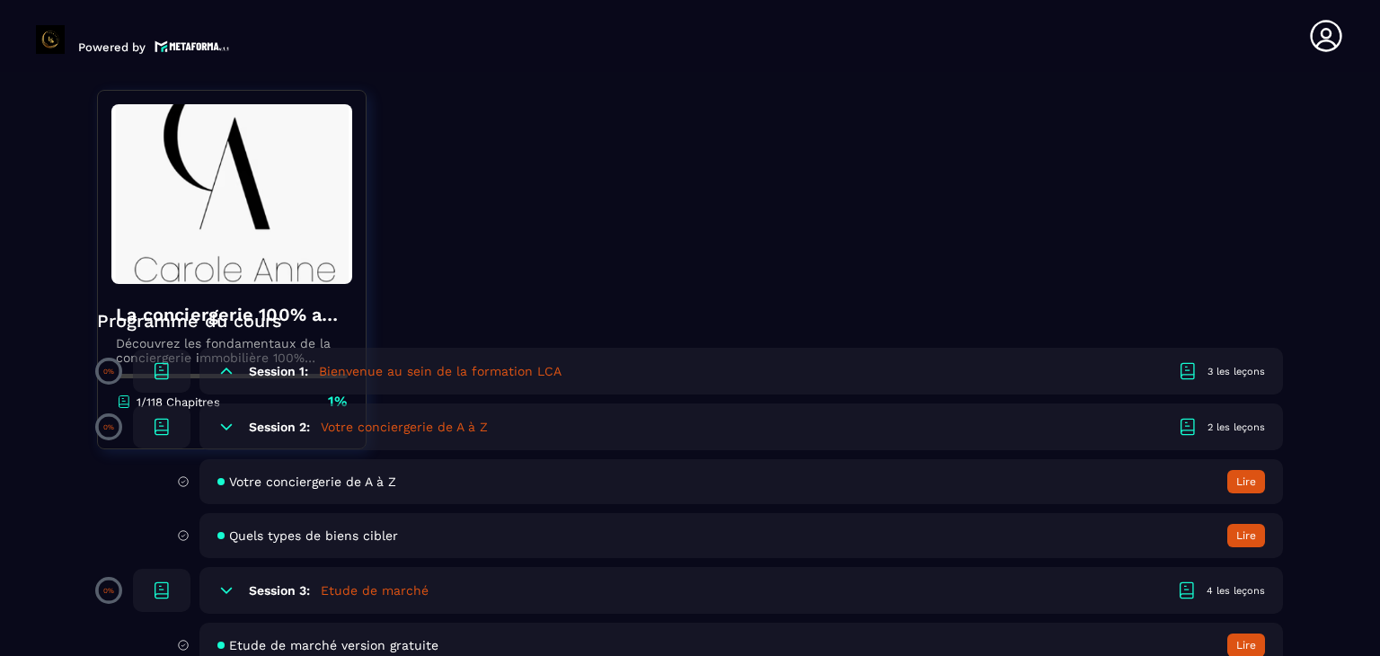
click at [241, 423] on div "Session 2: Votre conciergerie de A à Z 2 les leçons" at bounding box center [742, 426] width 1084 height 47
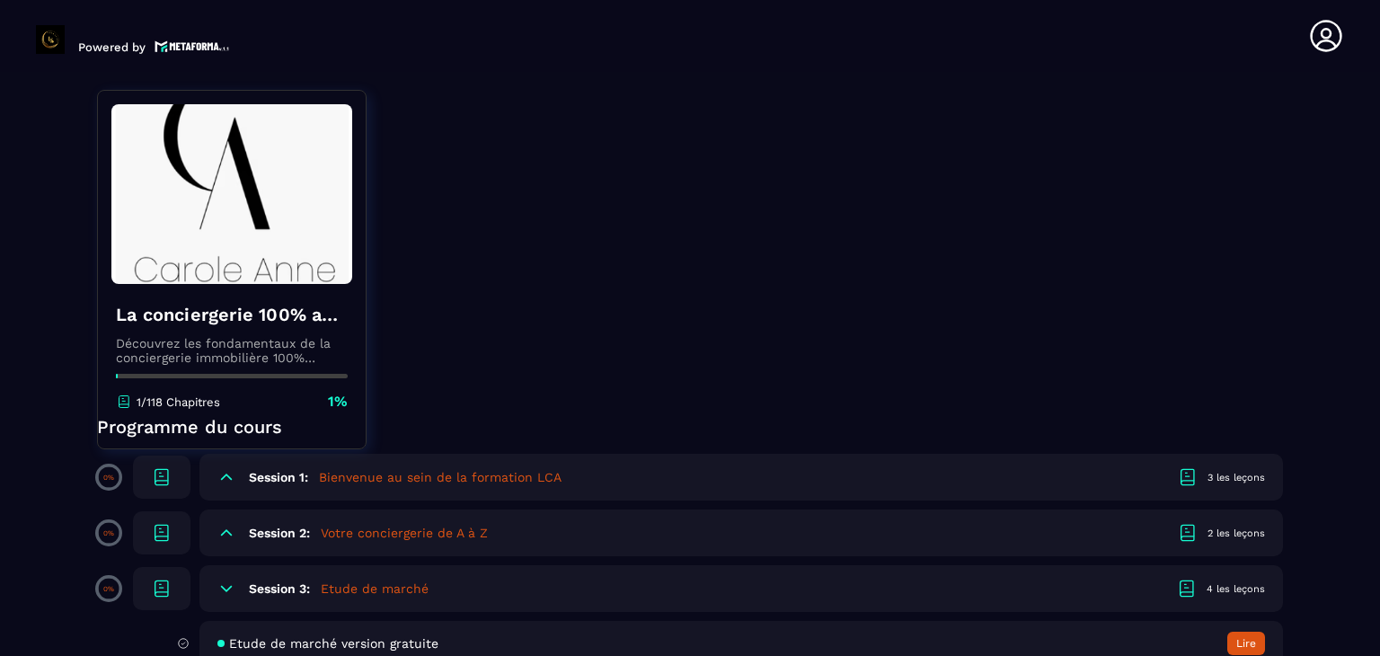
scroll to position [262, 0]
click at [1221, 528] on div "2 les leçons" at bounding box center [1237, 534] width 58 height 13
click at [1250, 587] on button "Lire" at bounding box center [1247, 588] width 38 height 23
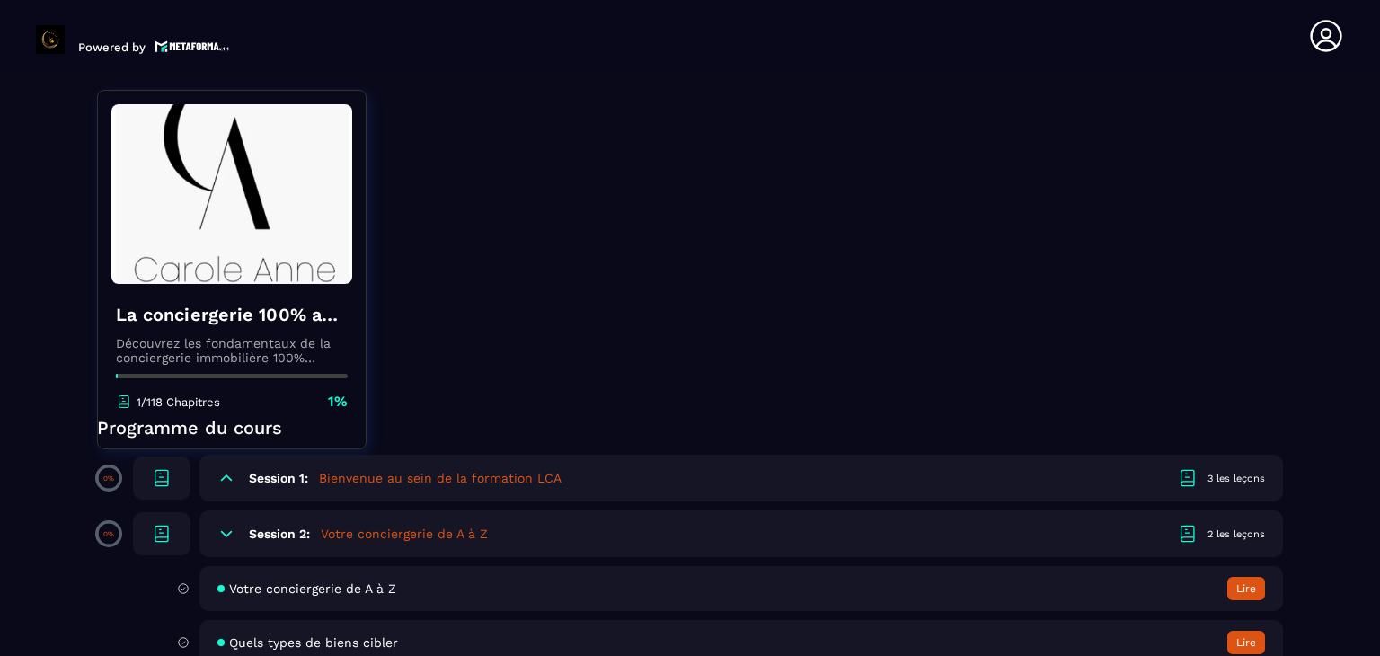
click at [1228, 577] on button "Lire" at bounding box center [1247, 588] width 38 height 23
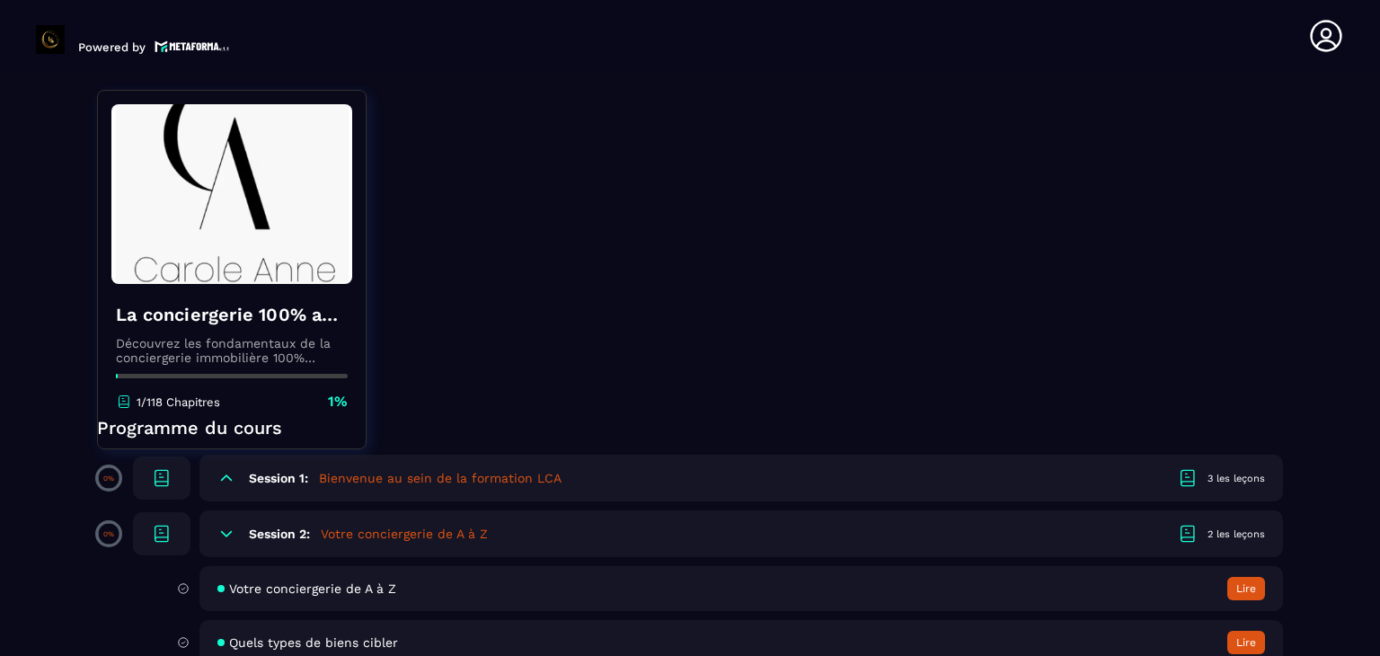
click at [1228, 577] on button "Lire" at bounding box center [1247, 588] width 38 height 23
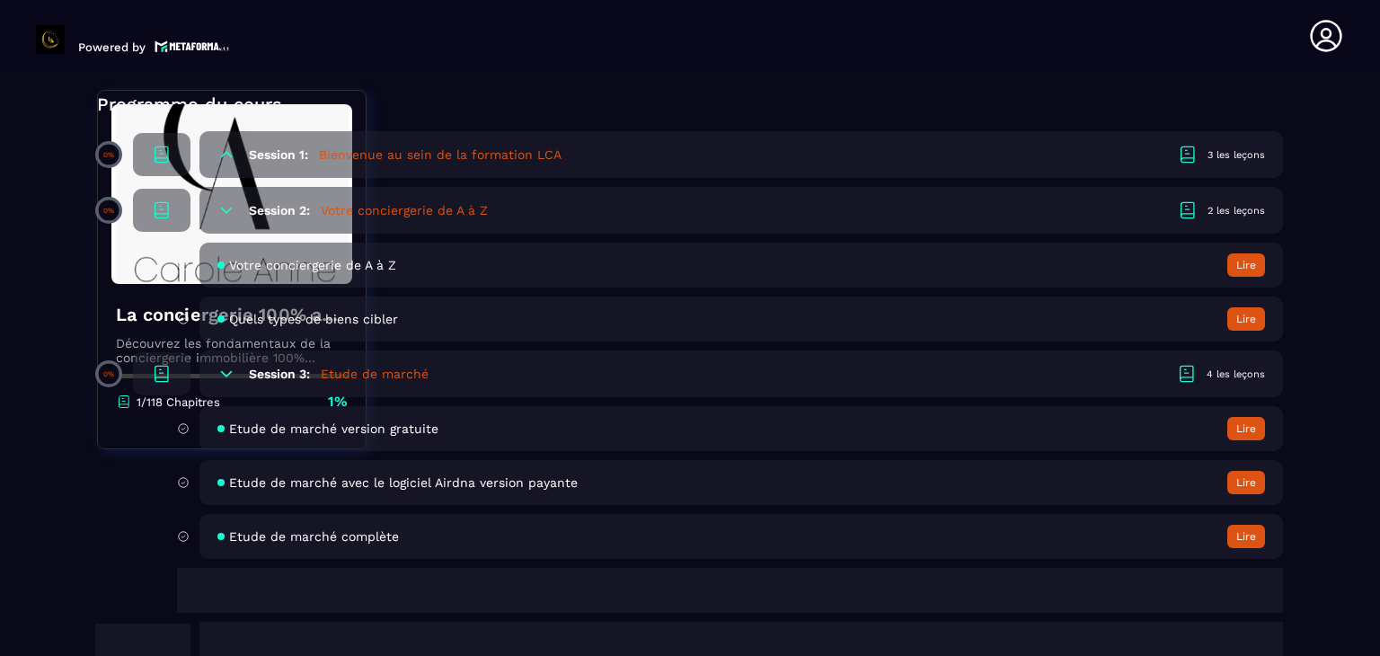
scroll to position [625, 0]
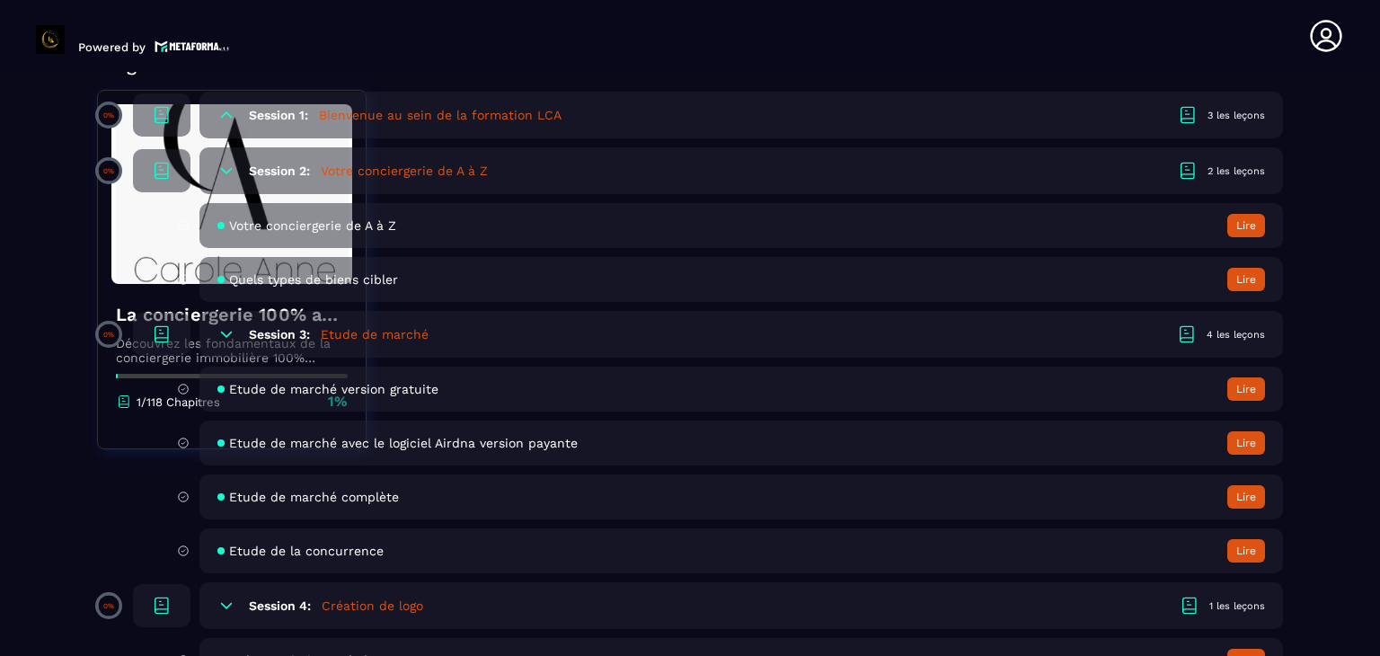
click at [1242, 555] on button "Lire" at bounding box center [1247, 550] width 38 height 23
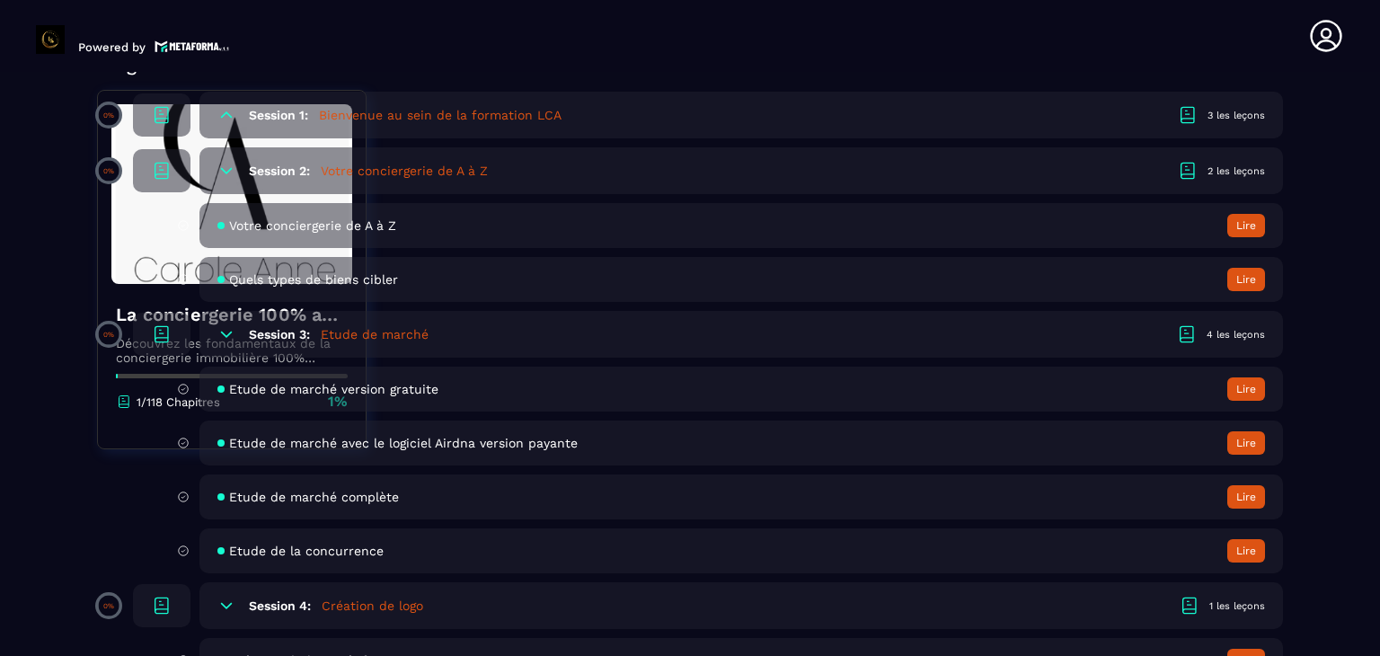
click at [1331, 50] on icon at bounding box center [1325, 35] width 31 height 31
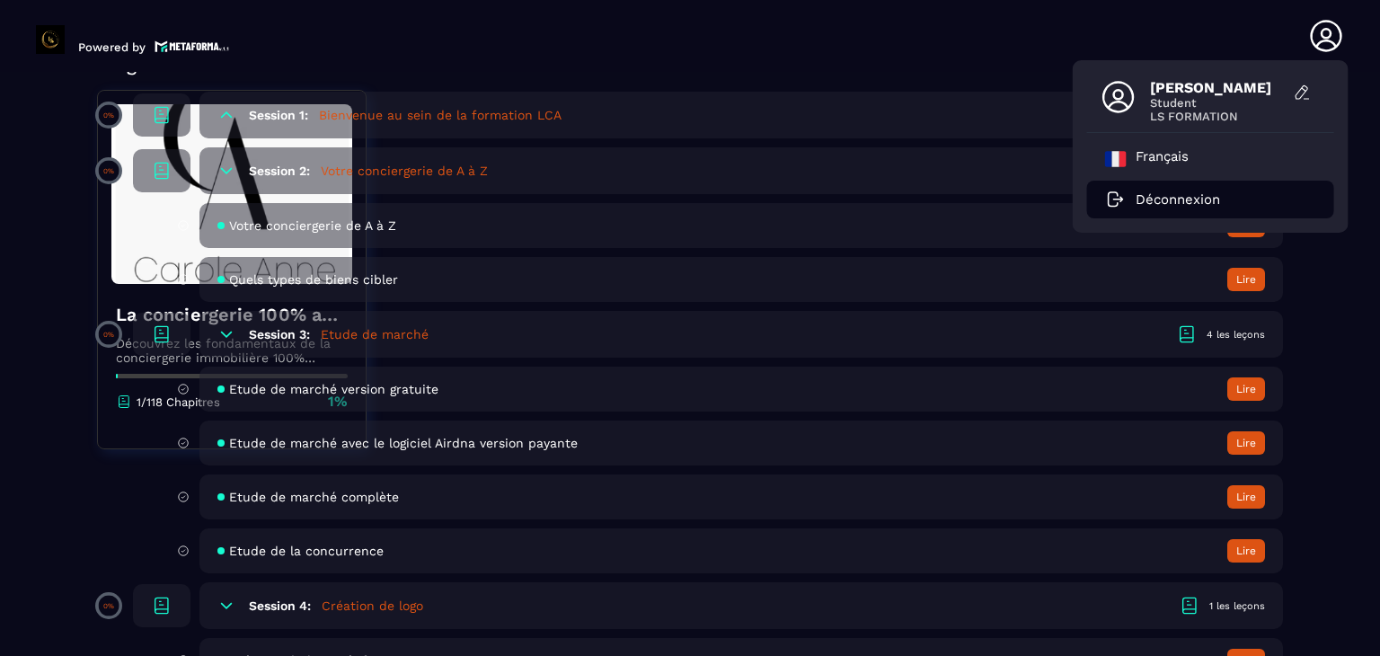
click at [1157, 192] on p "Déconnexion" at bounding box center [1178, 199] width 84 height 16
